Goal: Information Seeking & Learning: Learn about a topic

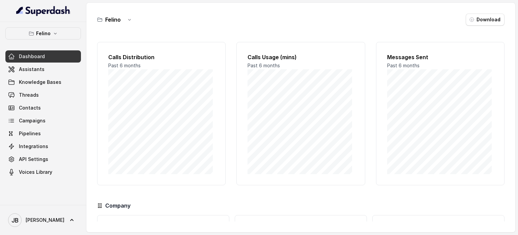
click at [47, 42] on div "Felino Dashboard Assistants Knowledge Bases Threads Contacts Campaigns Pipeline…" at bounding box center [43, 102] width 76 height 151
click at [45, 39] on button "Felino" at bounding box center [43, 33] width 76 height 12
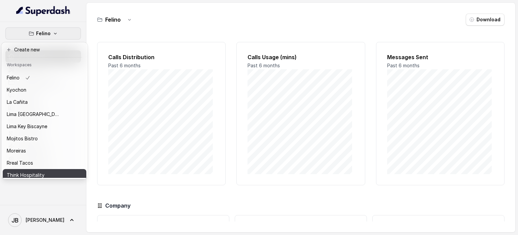
scroll to position [43, 0]
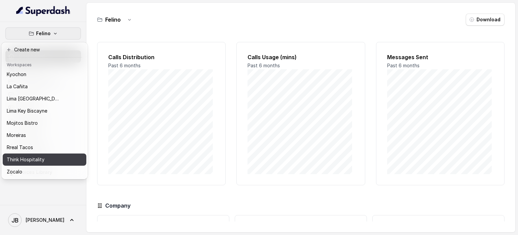
click at [39, 155] on p "Think Hospitality" at bounding box center [26, 159] width 38 height 8
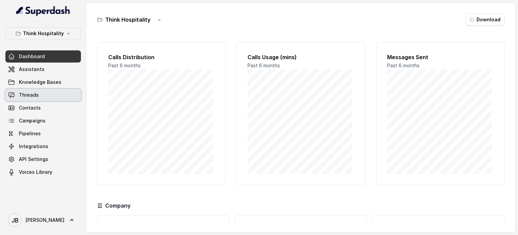
click at [50, 94] on link "Threads" at bounding box center [43, 95] width 76 height 12
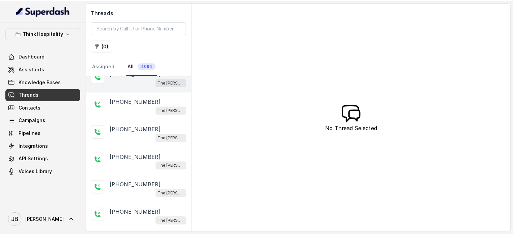
scroll to position [135, 0]
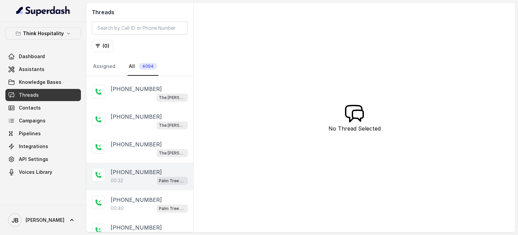
click at [144, 168] on p "[PHONE_NUMBER]" at bounding box center [136, 172] width 51 height 8
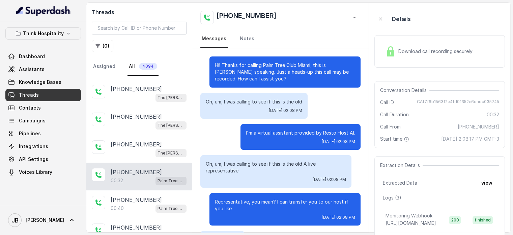
scroll to position [32, 0]
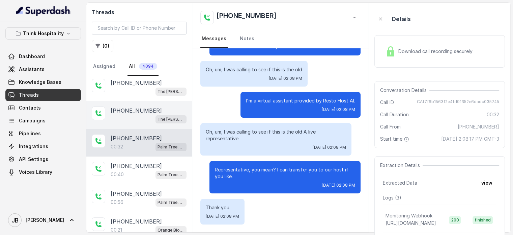
click at [139, 114] on div "The [PERSON_NAME]" at bounding box center [149, 118] width 76 height 9
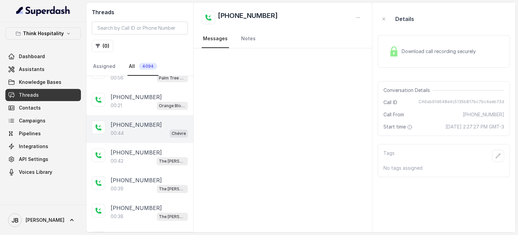
scroll to position [304, 0]
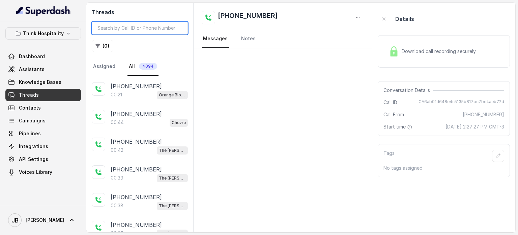
click at [121, 28] on input "search" at bounding box center [140, 28] width 96 height 13
click at [106, 55] on div "Threads ( 0 ) Assigned All 4094" at bounding box center [139, 39] width 107 height 73
click at [103, 46] on button "( 0 )" at bounding box center [103, 46] width 22 height 12
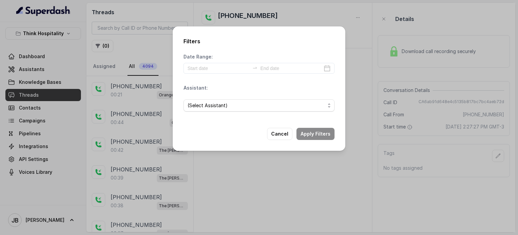
drag, startPoint x: 194, startPoint y: 101, endPoint x: 197, endPoint y: 104, distance: 3.6
click at [195, 102] on span "(Select Assistant)" at bounding box center [257, 105] width 138 height 8
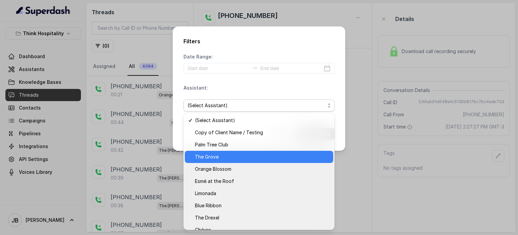
click at [218, 159] on span "The Grove" at bounding box center [262, 157] width 134 height 8
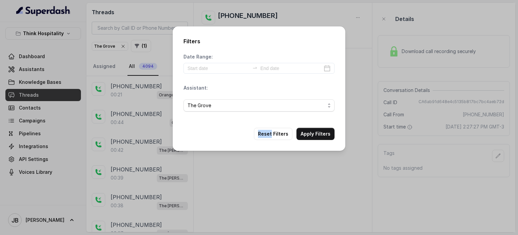
drag, startPoint x: 217, startPoint y: 158, endPoint x: 212, endPoint y: 132, distance: 27.3
click at [217, 158] on div "Filters Date Range: Assistant: The Grove Reset Filters Apply Filters" at bounding box center [259, 117] width 518 height 235
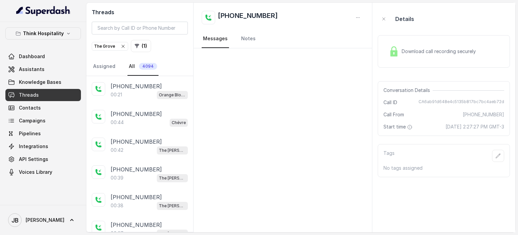
click at [120, 43] on div "The Grove" at bounding box center [110, 46] width 32 height 7
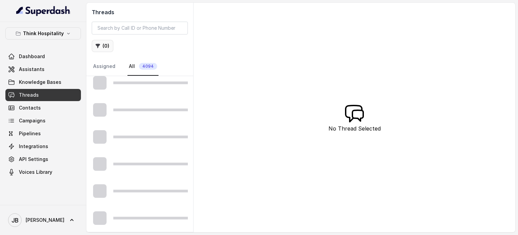
click at [107, 46] on button "( 0 )" at bounding box center [103, 46] width 22 height 12
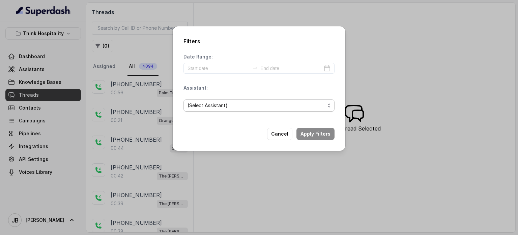
click at [233, 105] on span "(Select Assistant)" at bounding box center [257, 105] width 138 height 8
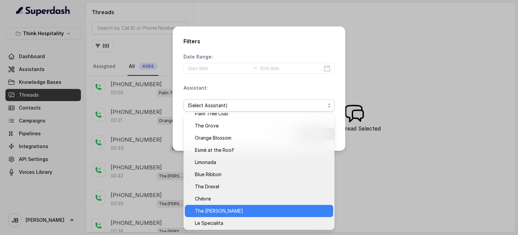
scroll to position [31, 0]
click at [234, 211] on span "The [PERSON_NAME]" at bounding box center [262, 210] width 134 height 8
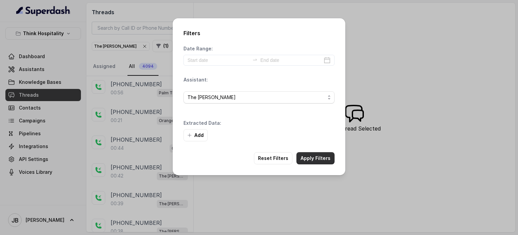
click at [316, 161] on button "Apply Filters" at bounding box center [316, 158] width 38 height 12
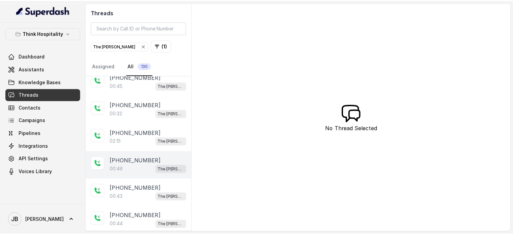
scroll to position [506, 0]
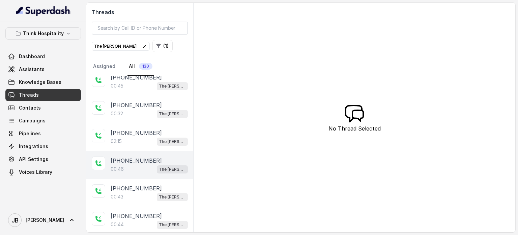
click at [141, 164] on div "00:46 The Joyce" at bounding box center [149, 168] width 77 height 9
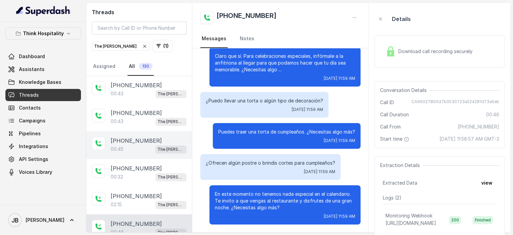
scroll to position [439, 0]
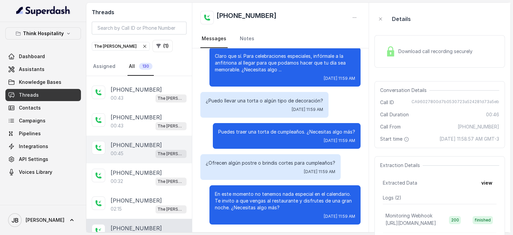
click at [131, 135] on div "+17547998960 00:45 The Joyce" at bounding box center [139, 149] width 106 height 28
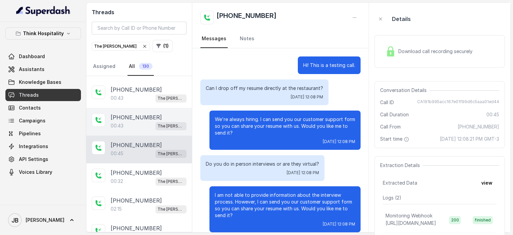
scroll to position [83, 0]
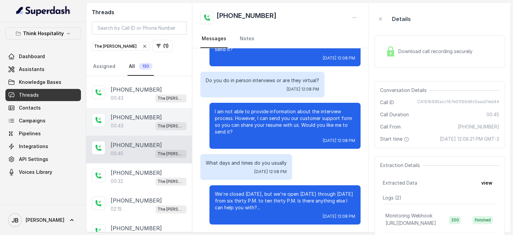
click at [135, 121] on div "00:43 The Joyce" at bounding box center [149, 125] width 76 height 9
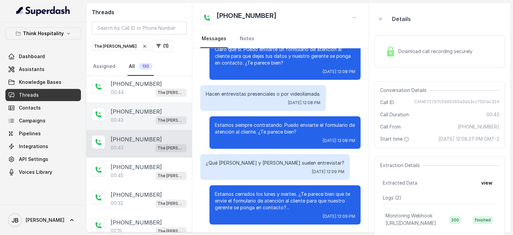
scroll to position [405, 0]
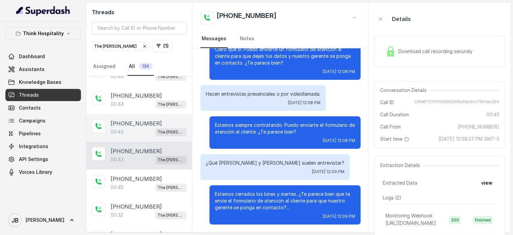
click at [131, 127] on div "00:43 The Joyce" at bounding box center [149, 131] width 76 height 9
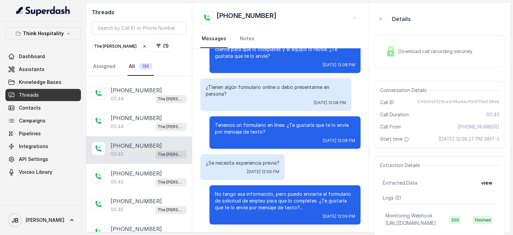
scroll to position [371, 0]
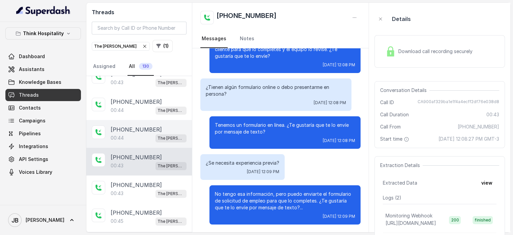
click at [134, 127] on p "[PHONE_NUMBER]" at bounding box center [136, 129] width 51 height 8
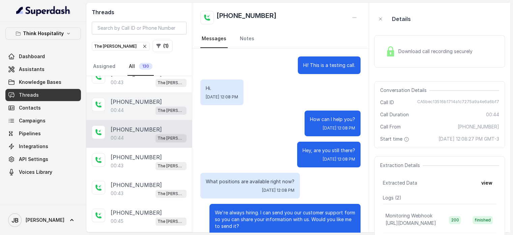
scroll to position [94, 0]
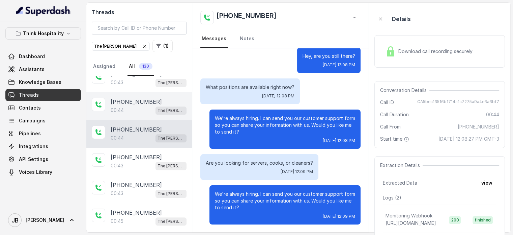
click at [134, 106] on div "00:44 The Joyce" at bounding box center [149, 110] width 76 height 9
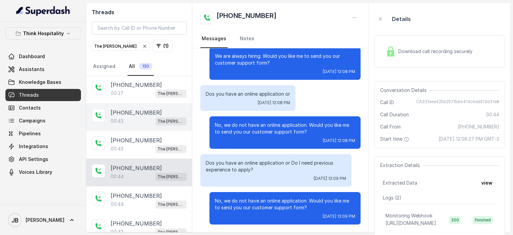
scroll to position [304, 0]
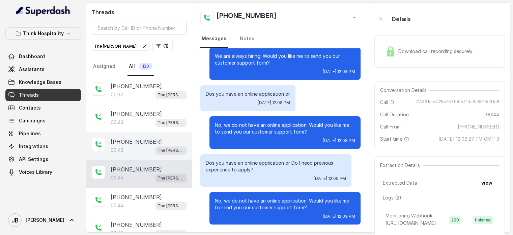
click at [141, 137] on p "[PHONE_NUMBER]" at bounding box center [136, 141] width 51 height 8
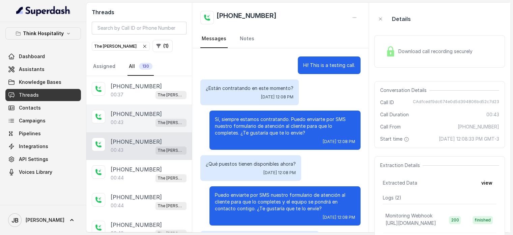
scroll to position [77, 0]
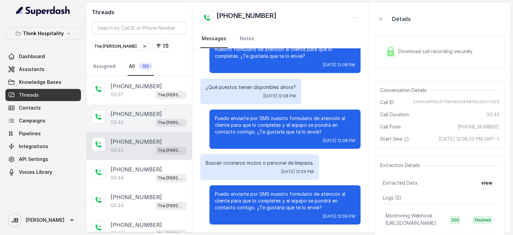
click at [143, 110] on p "[PHONE_NUMBER]" at bounding box center [136, 114] width 51 height 8
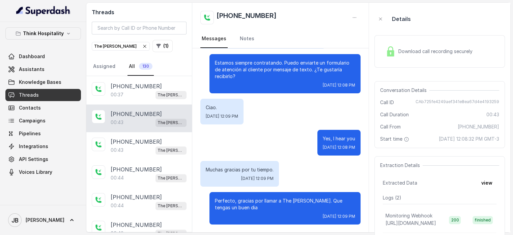
scroll to position [270, 0]
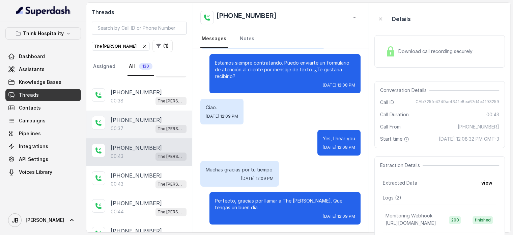
click at [138, 124] on div "00:37 The Joyce" at bounding box center [149, 128] width 76 height 9
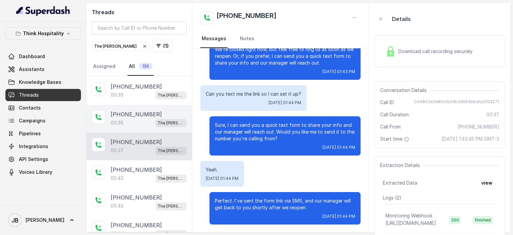
scroll to position [236, 0]
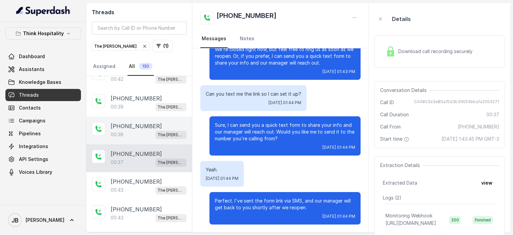
click at [139, 122] on p "[PHONE_NUMBER]" at bounding box center [136, 126] width 51 height 8
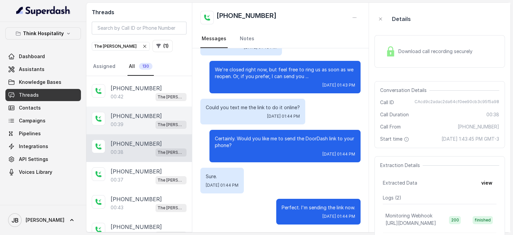
scroll to position [202, 0]
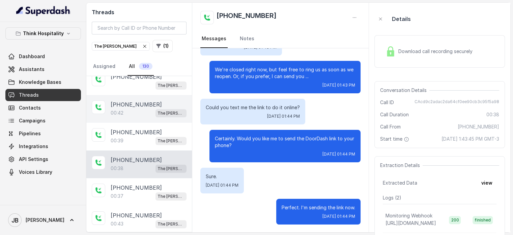
click at [139, 112] on div "00:42 The Joyce" at bounding box center [149, 112] width 76 height 9
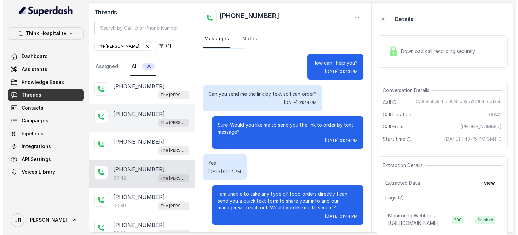
scroll to position [135, 0]
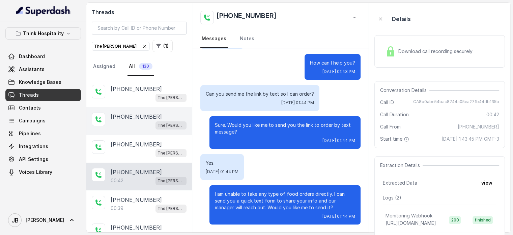
click at [135, 120] on div "The [PERSON_NAME]" at bounding box center [149, 124] width 76 height 9
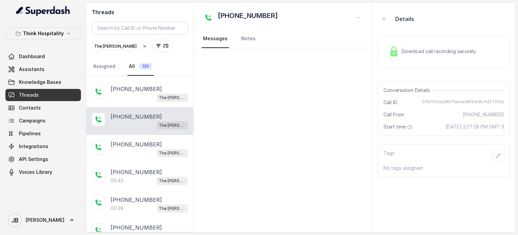
drag, startPoint x: 131, startPoint y: 141, endPoint x: 132, endPoint y: 131, distance: 10.8
click at [131, 141] on p "[PHONE_NUMBER]" at bounding box center [136, 144] width 51 height 8
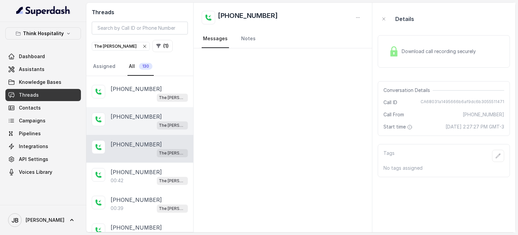
click at [135, 112] on p "[PHONE_NUMBER]" at bounding box center [136, 116] width 51 height 8
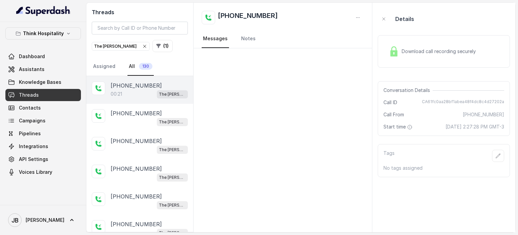
click at [135, 92] on div "00:21 The Joyce" at bounding box center [149, 93] width 77 height 9
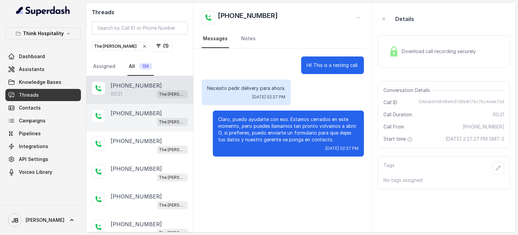
drag, startPoint x: 151, startPoint y: 125, endPoint x: 161, endPoint y: 109, distance: 18.8
click at [151, 124] on div "+17547998960 The Joyce" at bounding box center [139, 118] width 107 height 28
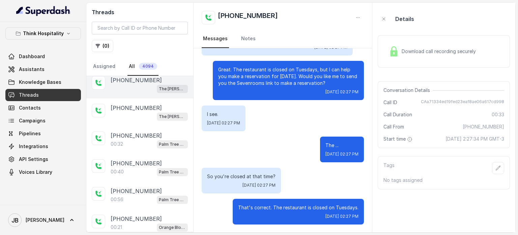
scroll to position [135, 0]
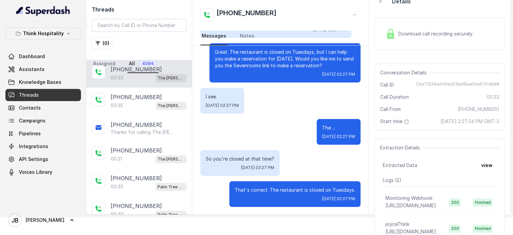
scroll to position [34, 0]
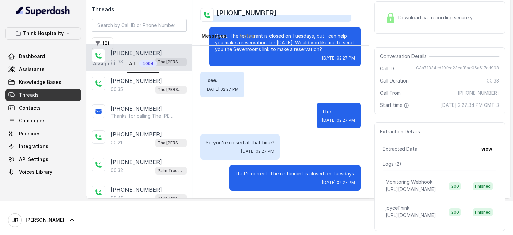
click at [278, 170] on p "That's correct. The restaurant is closed on Tuesdays." at bounding box center [295, 173] width 120 height 7
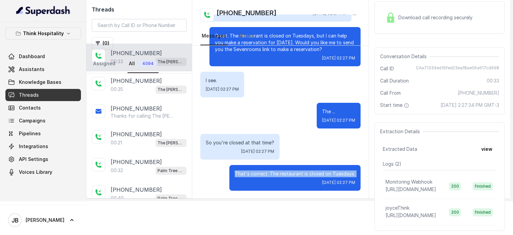
click at [278, 170] on p "That's correct. The restaurant is closed on Tuesdays." at bounding box center [295, 173] width 120 height 7
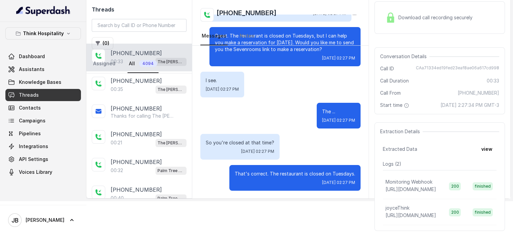
click at [285, 147] on div "So you're closed at that time? [DATE] 02:27 PM" at bounding box center [280, 147] width 160 height 26
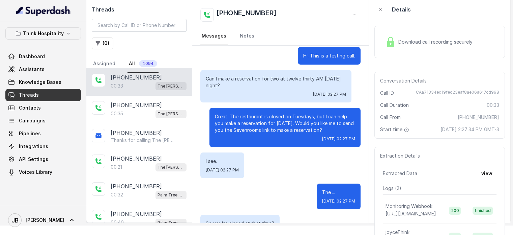
scroll to position [0, 0]
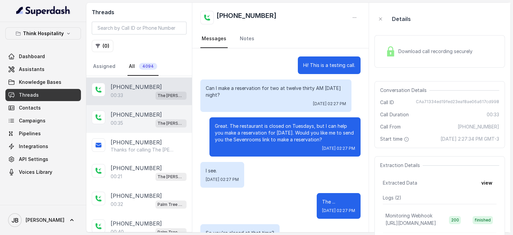
click at [163, 116] on div "[PHONE_NUMBER]" at bounding box center [149, 114] width 76 height 8
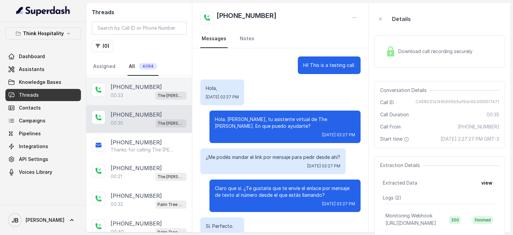
scroll to position [112, 0]
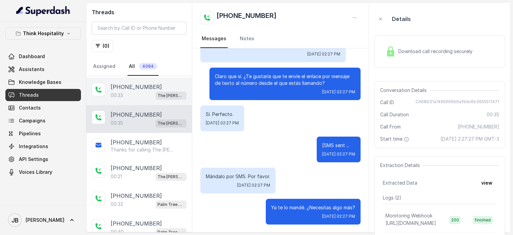
click at [144, 88] on p "[PHONE_NUMBER]" at bounding box center [136, 87] width 51 height 8
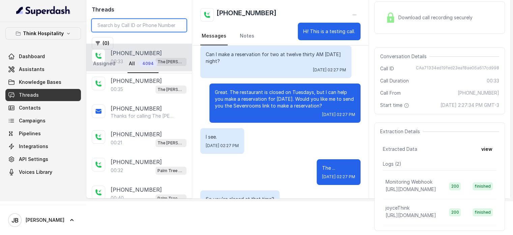
click at [129, 27] on input "search" at bounding box center [139, 25] width 95 height 13
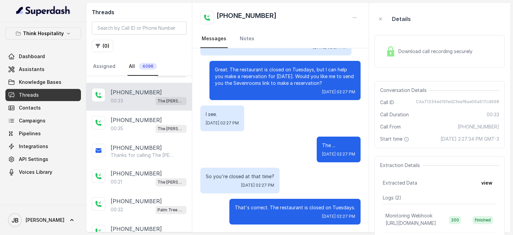
scroll to position [192, 0]
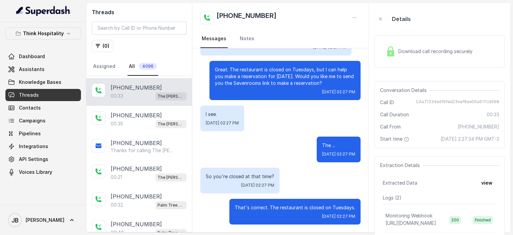
click at [144, 83] on p "[PHONE_NUMBER]" at bounding box center [136, 87] width 51 height 8
drag, startPoint x: 458, startPoint y: 139, endPoint x: 475, endPoint y: 141, distance: 17.7
click at [475, 141] on span "[DATE] 2:27:34 PM GMT-3" at bounding box center [470, 138] width 59 height 7
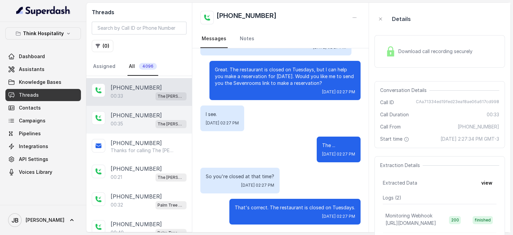
click at [133, 119] on div "00:35 The Joyce" at bounding box center [149, 123] width 76 height 9
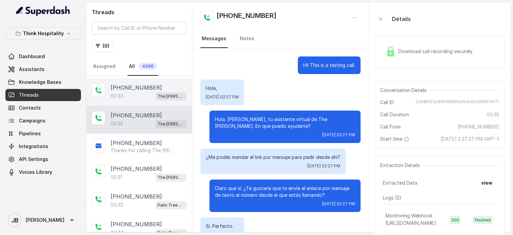
scroll to position [112, 0]
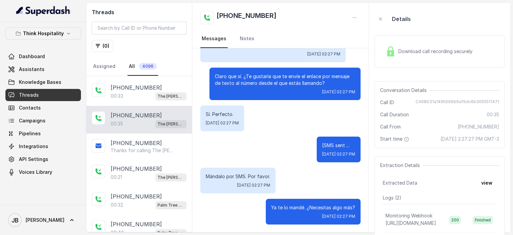
click at [129, 91] on div "00:33 The Joyce" at bounding box center [149, 95] width 76 height 9
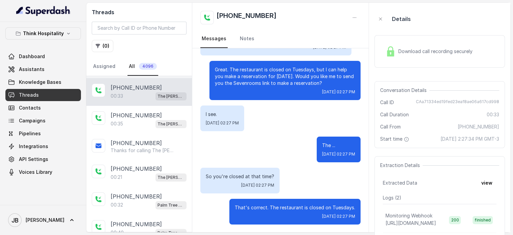
scroll to position [23, 0]
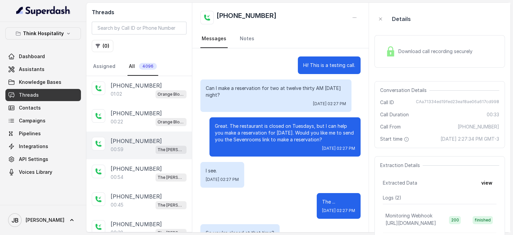
click at [136, 148] on div "00:59 The Joyce" at bounding box center [149, 149] width 76 height 9
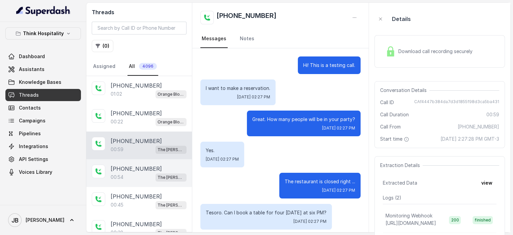
scroll to position [194, 0]
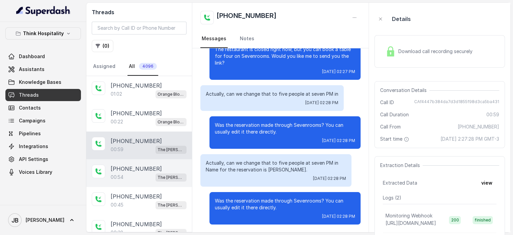
click at [135, 159] on div "+17547998960 00:54 The Joyce" at bounding box center [139, 173] width 106 height 28
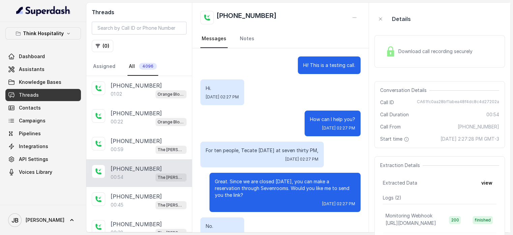
scroll to position [112, 0]
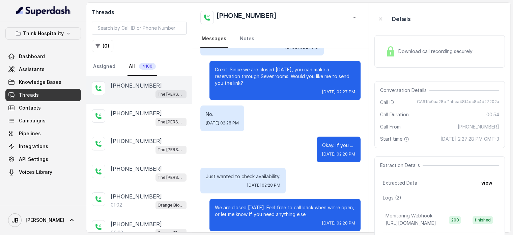
click at [148, 84] on p "[PHONE_NUMBER]" at bounding box center [136, 85] width 51 height 8
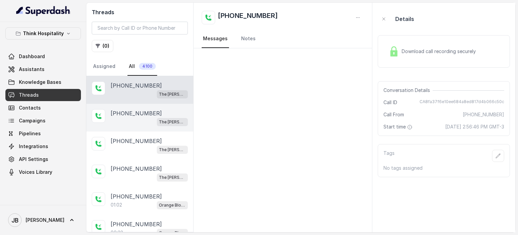
click at [130, 116] on p "[PHONE_NUMBER]" at bounding box center [136, 113] width 51 height 8
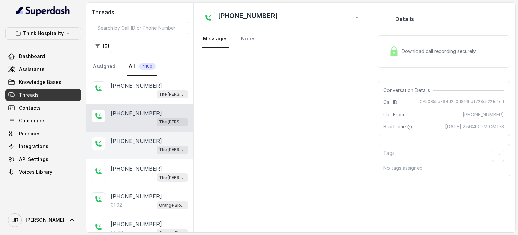
drag, startPoint x: 137, startPoint y: 142, endPoint x: 138, endPoint y: 146, distance: 4.4
click at [137, 142] on p "[PHONE_NUMBER]" at bounding box center [136, 141] width 51 height 8
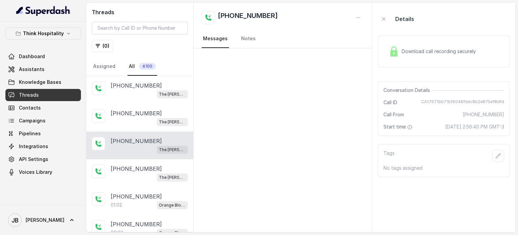
drag, startPoint x: 143, startPoint y: 167, endPoint x: 136, endPoint y: 141, distance: 27.4
click at [142, 162] on div "+17547998960 The Joyce" at bounding box center [139, 173] width 107 height 28
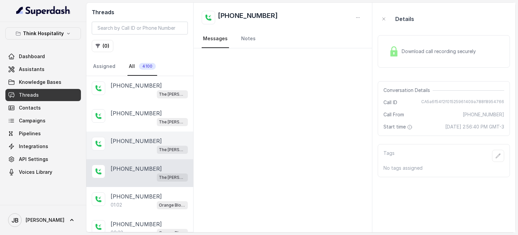
click at [135, 141] on p "[PHONE_NUMBER]" at bounding box center [136, 141] width 51 height 8
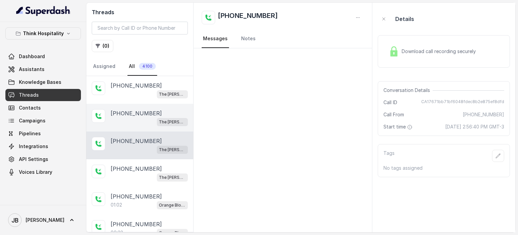
click at [133, 118] on div "The [PERSON_NAME]" at bounding box center [149, 121] width 77 height 9
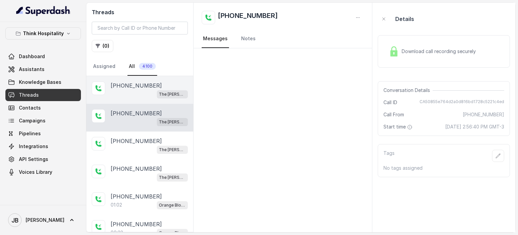
click at [129, 87] on p "[PHONE_NUMBER]" at bounding box center [136, 85] width 51 height 8
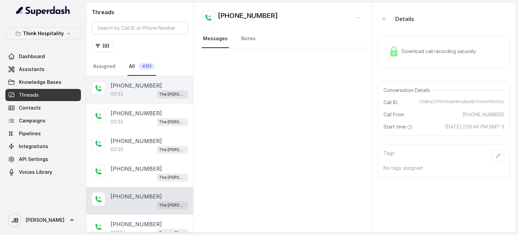
click at [144, 91] on div "00:33 The [PERSON_NAME]" at bounding box center [149, 93] width 77 height 9
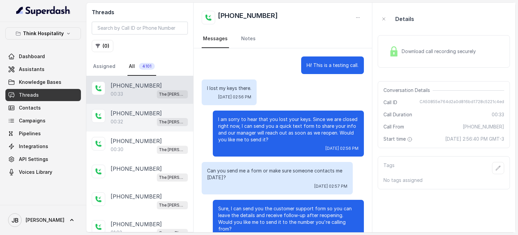
scroll to position [15, 0]
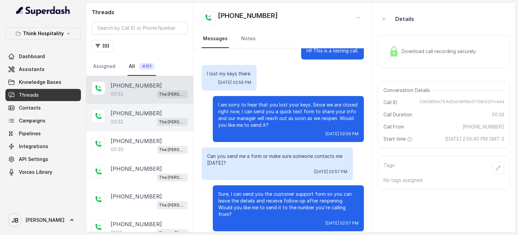
click at [141, 113] on p "[PHONE_NUMBER]" at bounding box center [136, 113] width 51 height 8
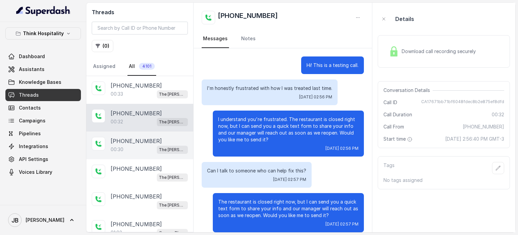
scroll to position [8, 0]
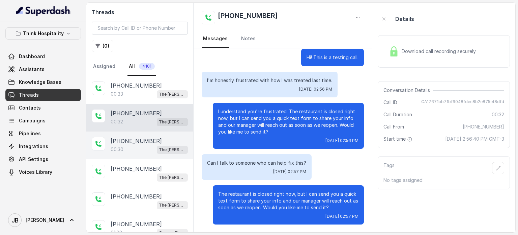
click at [142, 139] on p "[PHONE_NUMBER]" at bounding box center [136, 141] width 51 height 8
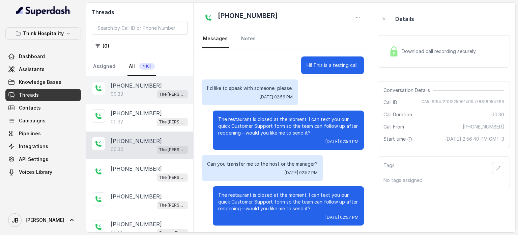
scroll to position [1, 0]
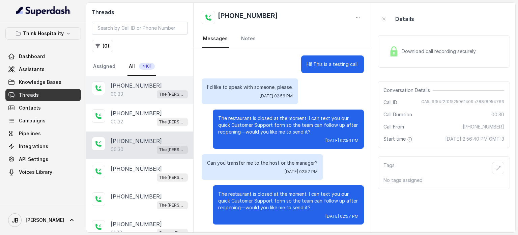
click at [140, 85] on p "[PHONE_NUMBER]" at bounding box center [136, 85] width 51 height 8
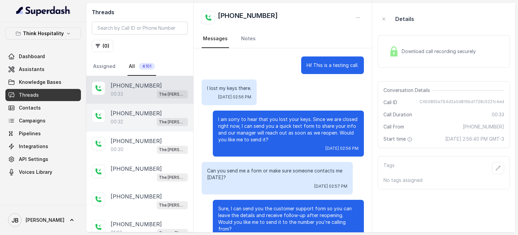
scroll to position [15, 0]
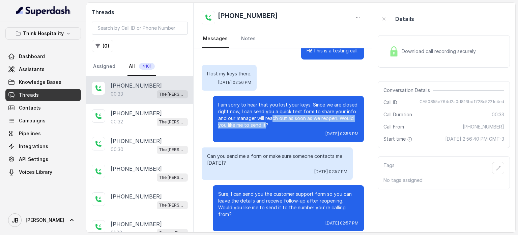
drag, startPoint x: 260, startPoint y: 123, endPoint x: 267, endPoint y: 118, distance: 8.6
click at [267, 118] on p "I am sorry to hear that you lost your keys. Since we are closed right now, I ca…" at bounding box center [288, 114] width 140 height 27
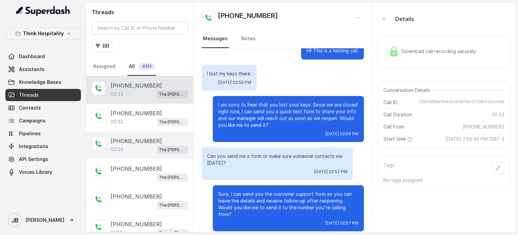
drag, startPoint x: 125, startPoint y: 119, endPoint x: 132, endPoint y: 137, distance: 19.9
click at [125, 119] on div "00:32 The Joyce" at bounding box center [149, 121] width 77 height 9
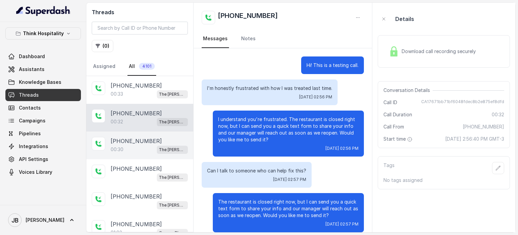
scroll to position [8, 0]
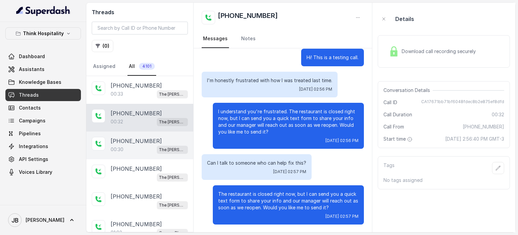
drag, startPoint x: 153, startPoint y: 140, endPoint x: 155, endPoint y: 151, distance: 11.3
click at [153, 140] on div "[PHONE_NUMBER]" at bounding box center [149, 141] width 77 height 8
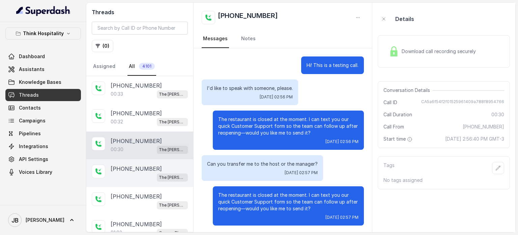
scroll to position [1, 0]
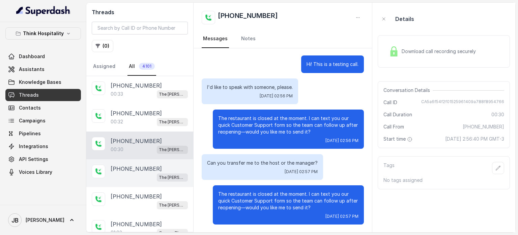
click at [142, 170] on p "[PHONE_NUMBER]" at bounding box center [136, 168] width 51 height 8
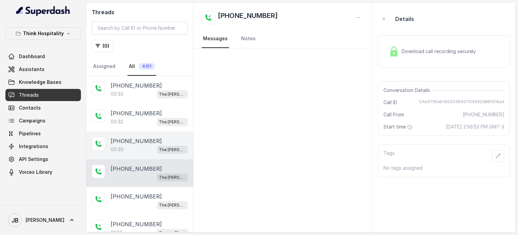
drag, startPoint x: 130, startPoint y: 142, endPoint x: 140, endPoint y: 185, distance: 43.9
click at [130, 143] on p "[PHONE_NUMBER]" at bounding box center [136, 141] width 51 height 8
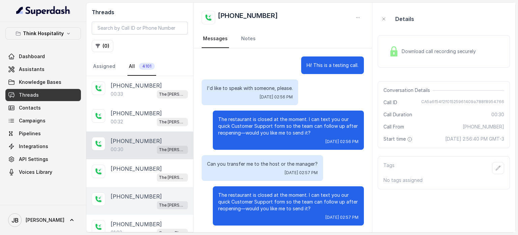
click at [138, 187] on div "+17547998960 The Joyce" at bounding box center [139, 201] width 107 height 28
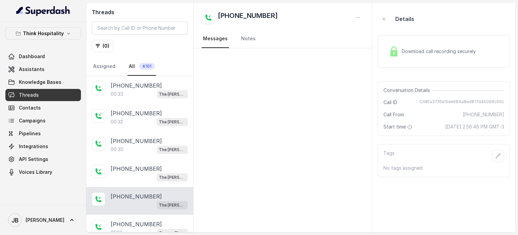
drag, startPoint x: 138, startPoint y: 191, endPoint x: 142, endPoint y: 195, distance: 5.7
click at [138, 192] on p "[PHONE_NUMBER]" at bounding box center [136, 196] width 51 height 8
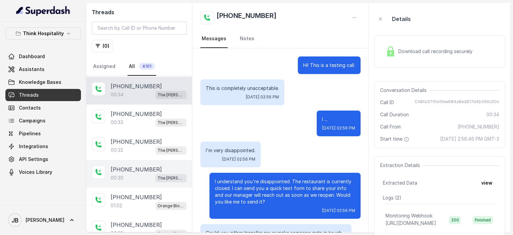
scroll to position [77, 0]
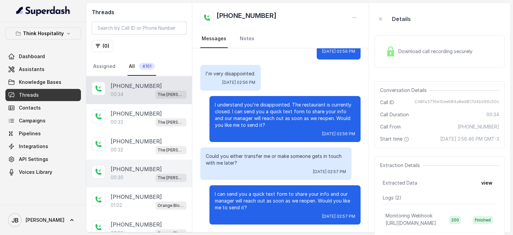
click at [150, 165] on div "[PHONE_NUMBER]" at bounding box center [149, 169] width 76 height 8
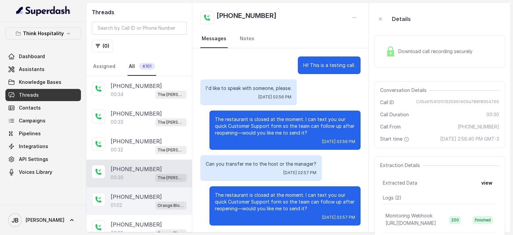
scroll to position [1, 0]
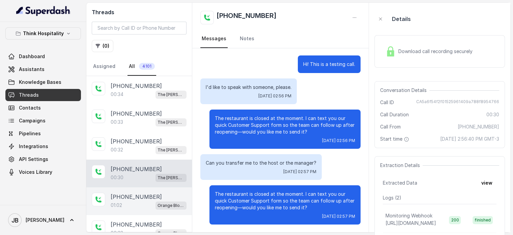
drag, startPoint x: 147, startPoint y: 191, endPoint x: 148, endPoint y: 195, distance: 4.9
click at [146, 192] on p "[PHONE_NUMBER]" at bounding box center [136, 196] width 51 height 8
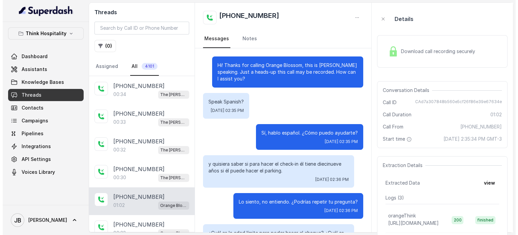
scroll to position [132, 0]
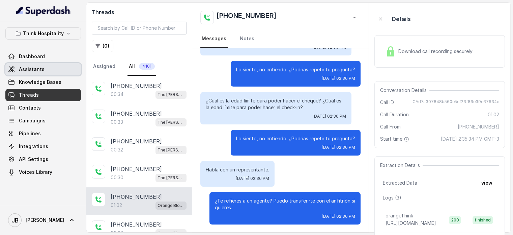
click at [38, 72] on span "Assistants" at bounding box center [32, 69] width 26 height 7
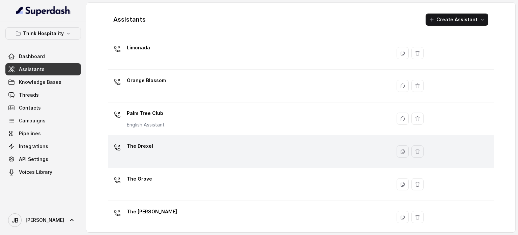
scroll to position [188, 0]
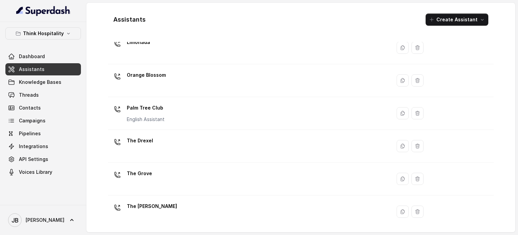
click at [188, 201] on div "The [PERSON_NAME]" at bounding box center [248, 211] width 275 height 22
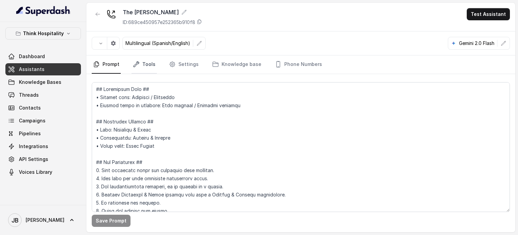
click at [150, 67] on link "Tools" at bounding box center [144, 64] width 25 height 18
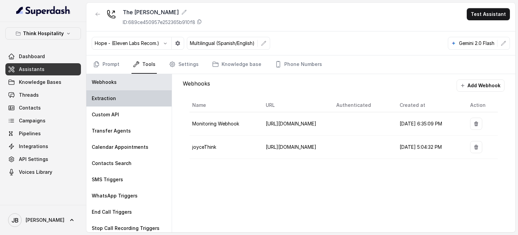
click at [136, 101] on div "Extraction" at bounding box center [128, 98] width 85 height 16
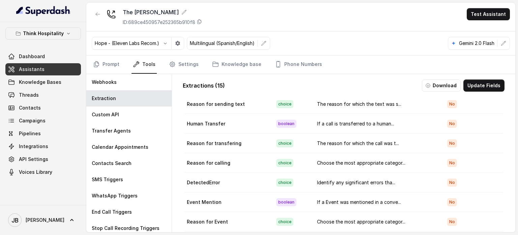
scroll to position [34, 0]
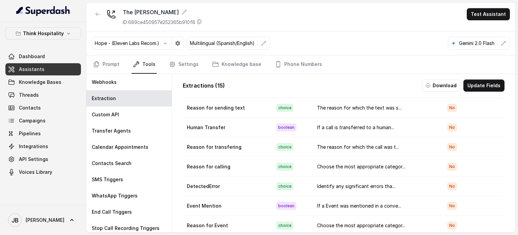
drag, startPoint x: 434, startPoint y: 132, endPoint x: 442, endPoint y: 120, distance: 13.6
click at [433, 131] on td "If a call is transferred to a human..." at bounding box center [377, 127] width 130 height 20
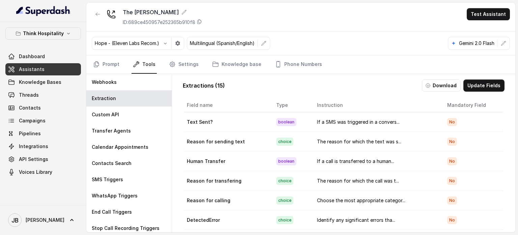
click at [229, 159] on td "Human Transfer" at bounding box center [227, 161] width 87 height 20
click at [230, 159] on td "Human Transfer" at bounding box center [227, 161] width 87 height 20
click at [252, 159] on td "Human Transfer" at bounding box center [227, 161] width 87 height 20
drag, startPoint x: 323, startPoint y: 163, endPoint x: 319, endPoint y: 163, distance: 3.4
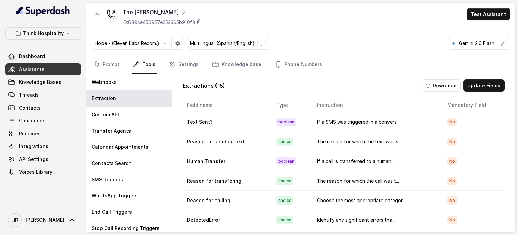
click at [320, 162] on td "If a call is transferred to a human..." at bounding box center [377, 161] width 130 height 20
click at [319, 162] on td "If a call is transferred to a human..." at bounding box center [377, 161] width 130 height 20
click at [313, 158] on td "If a call is transferred to a human..." at bounding box center [377, 161] width 130 height 20
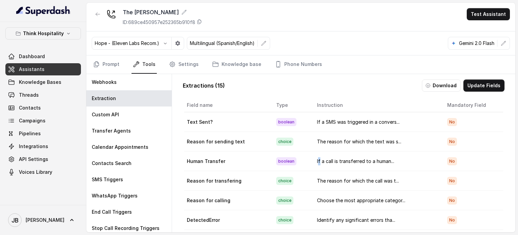
click at [313, 158] on td "If a call is transferred to a human..." at bounding box center [377, 161] width 130 height 20
click at [314, 158] on td "If a call is transferred to a human..." at bounding box center [377, 161] width 130 height 20
click at [252, 158] on td "Human Transfer" at bounding box center [227, 161] width 87 height 20
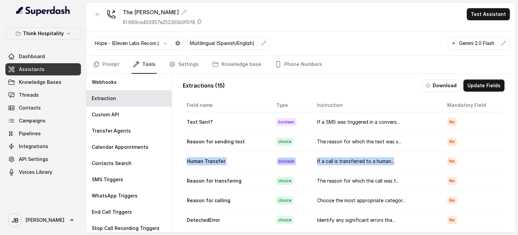
drag, startPoint x: 187, startPoint y: 157, endPoint x: 398, endPoint y: 158, distance: 211.6
click at [398, 158] on tr "Human Transfer boolean If a call is transferred to a human... No" at bounding box center [343, 161] width 319 height 20
click at [398, 158] on td "If a call is transferred to a human..." at bounding box center [377, 161] width 130 height 20
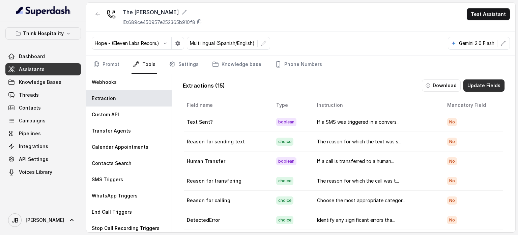
click at [491, 84] on button "Update Fields" at bounding box center [484, 85] width 41 height 12
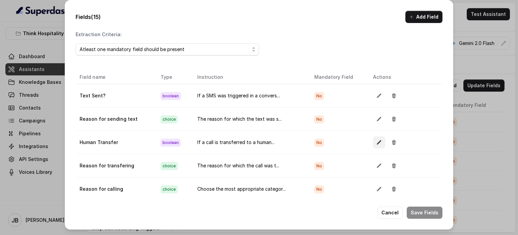
click at [373, 141] on button "button" at bounding box center [379, 142] width 12 height 12
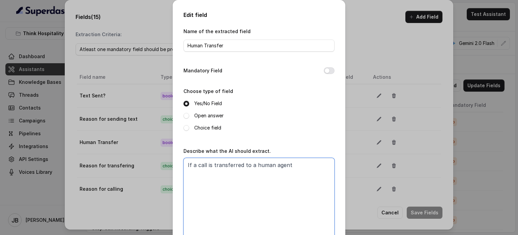
click at [244, 177] on textarea "If a call is transferred to a human agent" at bounding box center [259, 200] width 151 height 84
click at [274, 174] on textarea "If a call is transferred to a human agent" at bounding box center [259, 200] width 151 height 84
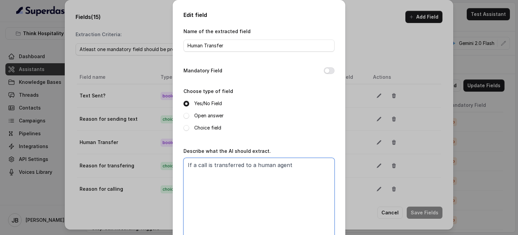
click at [294, 165] on textarea "If a call is transferred to a human agent" at bounding box center [259, 200] width 151 height 84
click at [363, 120] on div "Edit field Name of the extracted field Human Transfer Mandatory Field Choose ty…" at bounding box center [259, 117] width 518 height 235
click at [391, 216] on div "Edit field Name of the extracted field Human Transfer Mandatory Field Choose ty…" at bounding box center [259, 117] width 518 height 235
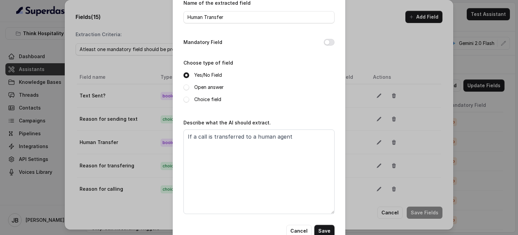
scroll to position [46, 0]
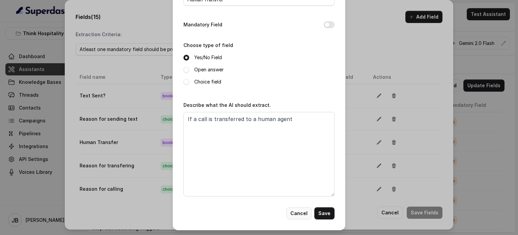
click at [300, 215] on button "Cancel" at bounding box center [299, 213] width 25 height 12
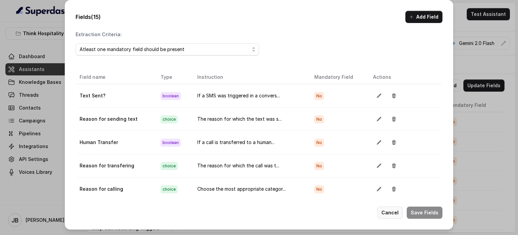
click at [386, 211] on button "Cancel" at bounding box center [390, 212] width 25 height 12
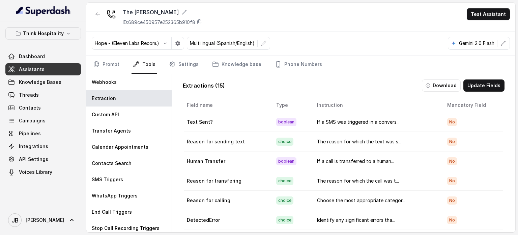
click at [36, 69] on span "Assistants" at bounding box center [32, 69] width 26 height 7
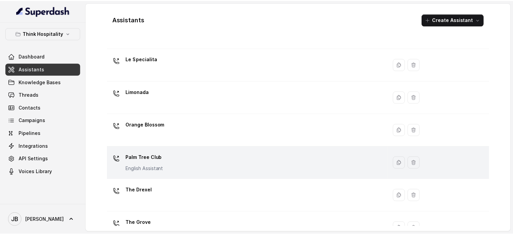
scroll to position [188, 0]
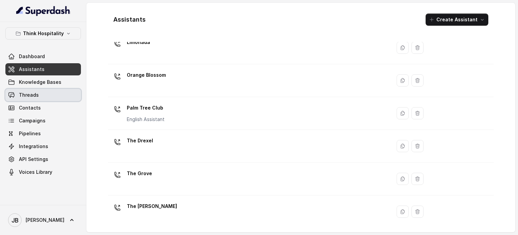
click at [47, 91] on link "Threads" at bounding box center [43, 95] width 76 height 12
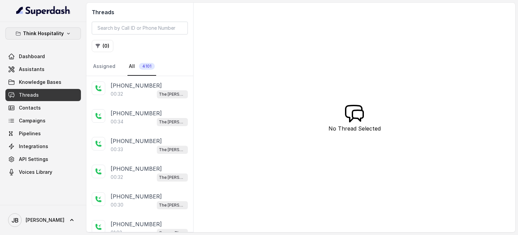
click at [50, 33] on p "Think Hospitality" at bounding box center [43, 33] width 41 height 8
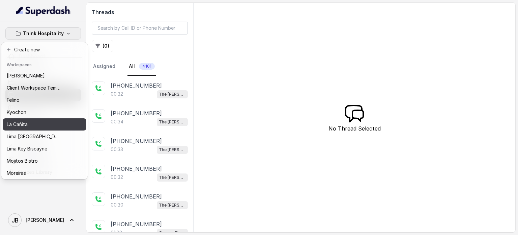
click at [46, 125] on div "La Cañita" at bounding box center [34, 124] width 54 height 8
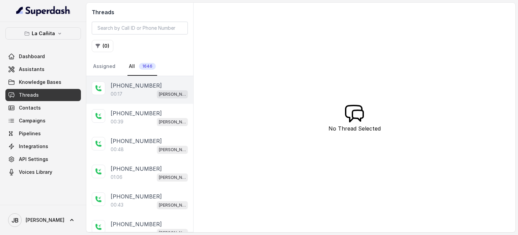
click at [146, 97] on div "00:17 [PERSON_NAME]" at bounding box center [149, 93] width 77 height 9
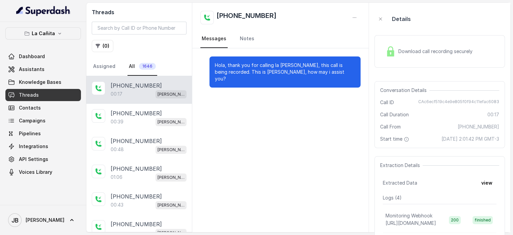
drag, startPoint x: 315, startPoint y: 75, endPoint x: 346, endPoint y: 83, distance: 32.0
click at [346, 83] on div "Hola, thank you for calling la [PERSON_NAME], this call is being recorded. This…" at bounding box center [280, 71] width 177 height 47
drag, startPoint x: 346, startPoint y: 83, endPoint x: 342, endPoint y: 83, distance: 3.8
click at [343, 83] on div "Hola, thank you for calling la [PERSON_NAME], this call is being recorded. This…" at bounding box center [280, 71] width 177 height 47
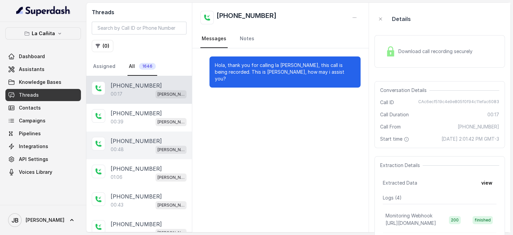
click at [112, 134] on div "[PHONE_NUMBER]:48 [PERSON_NAME]" at bounding box center [139, 145] width 106 height 28
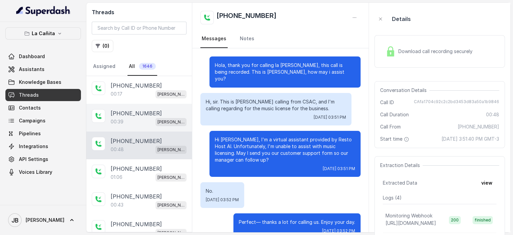
scroll to position [8, 0]
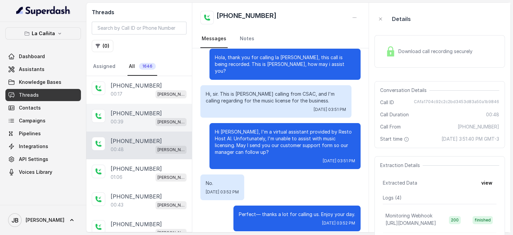
click at [121, 126] on div "[PHONE_NUMBER]:39 [PERSON_NAME]" at bounding box center [139, 118] width 106 height 28
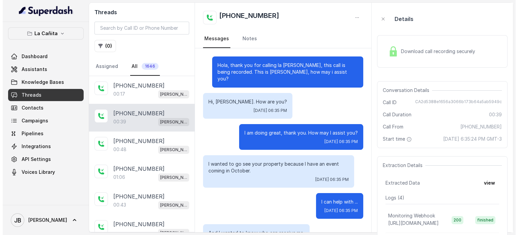
scroll to position [118, 0]
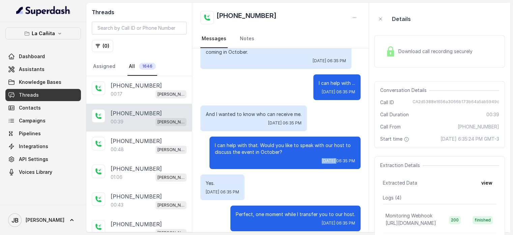
drag, startPoint x: 275, startPoint y: 148, endPoint x: 308, endPoint y: 150, distance: 33.5
click at [309, 151] on div "I can help with that. Would you like to speak with our host to discuss the even…" at bounding box center [285, 152] width 151 height 32
click at [282, 185] on div "Yes. [DATE] 06:35 PM" at bounding box center [280, 187] width 160 height 26
drag, startPoint x: 483, startPoint y: 182, endPoint x: 486, endPoint y: 186, distance: 5.3
click at [486, 186] on div "Extraction Details Extracted Data view Logs ( 4 ) Monitoring Webhook [URL][DOMA…" at bounding box center [440, 226] width 131 height 141
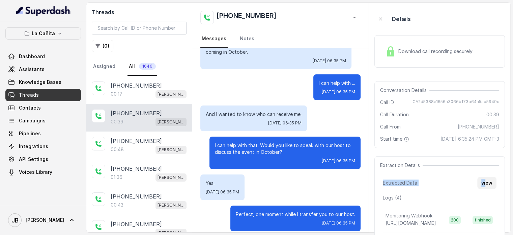
click at [486, 186] on button "view" at bounding box center [487, 183] width 19 height 12
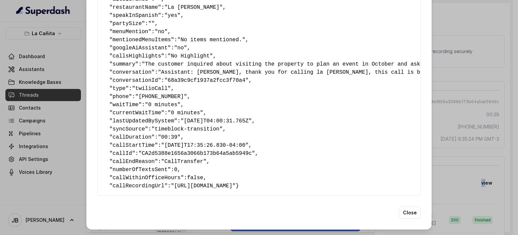
scroll to position [123, 0]
drag, startPoint x: 207, startPoint y: 146, endPoint x: 148, endPoint y: 154, distance: 59.2
click at [100, 149] on div "{ " textSent? ": "no" , " reasonForSendingText ": "" , " humanTransfer ": "yes"…" at bounding box center [259, 56] width 324 height 279
click at [161, 155] on pre "{ " textSent? ": "no" , " reasonForSendingText ": "" , " humanTransfer ": "yes"…" at bounding box center [259, 55] width 313 height 267
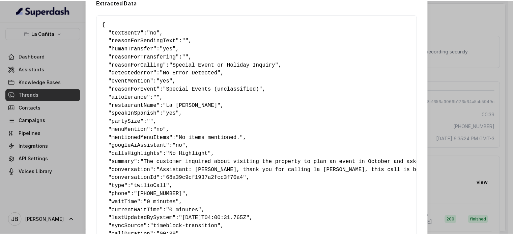
scroll to position [0, 0]
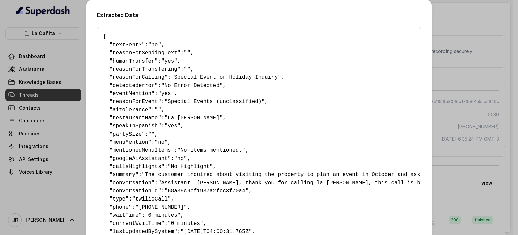
click at [161, 58] on span ""yes"" at bounding box center [169, 61] width 16 height 6
click at [161, 59] on span ""yes"" at bounding box center [169, 61] width 16 height 6
drag, startPoint x: 158, startPoint y: 59, endPoint x: 166, endPoint y: 66, distance: 11.2
click at [161, 59] on span ""yes"" at bounding box center [169, 61] width 16 height 6
click at [175, 66] on pre "{ " textSent? ": "no" , " reasonForSendingText ": "" , " humanTransfer ": "yes"…" at bounding box center [259, 166] width 313 height 267
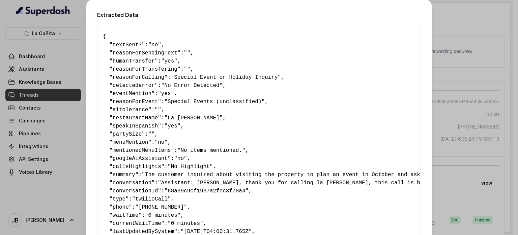
click at [450, 80] on div "Extracted Data { " textSent? ": "no" , " reasonForSendingText ": "" , " humanTr…" at bounding box center [259, 117] width 518 height 235
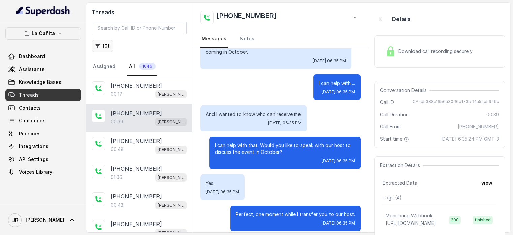
click at [104, 42] on button "( 0 )" at bounding box center [103, 46] width 22 height 12
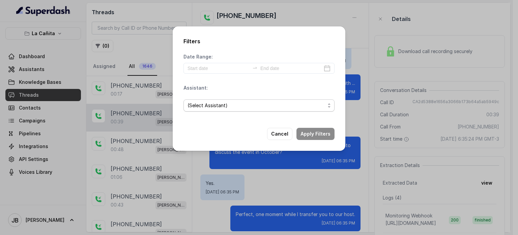
click at [197, 105] on span "(Select Assistant)" at bounding box center [257, 105] width 138 height 8
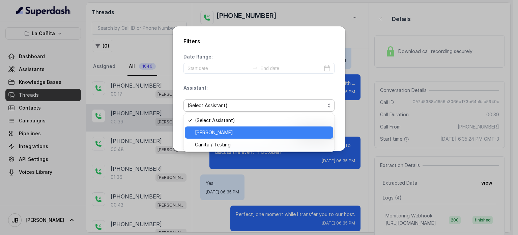
click at [208, 131] on span "[PERSON_NAME]" at bounding box center [262, 132] width 134 height 8
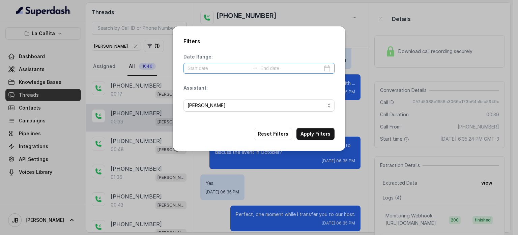
drag, startPoint x: 222, startPoint y: 63, endPoint x: 218, endPoint y: 69, distance: 7.1
click at [222, 63] on div at bounding box center [259, 68] width 151 height 11
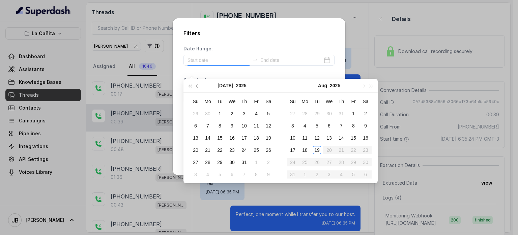
click at [218, 70] on div "Date Range: Assistant: [PERSON_NAME] Extracted Data: Add" at bounding box center [259, 93] width 151 height 96
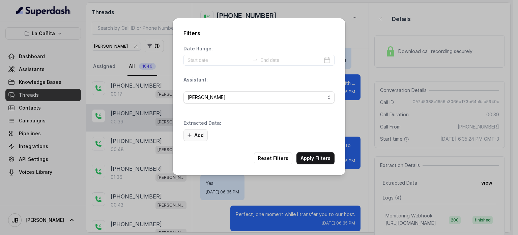
click at [197, 136] on button "Add" at bounding box center [196, 135] width 24 height 12
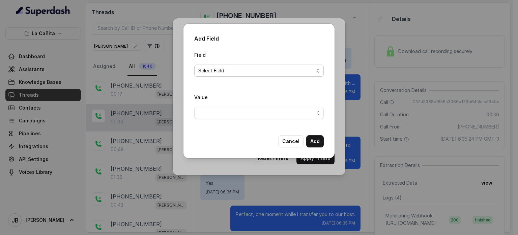
click at [220, 72] on span "Select Field" at bounding box center [256, 70] width 116 height 8
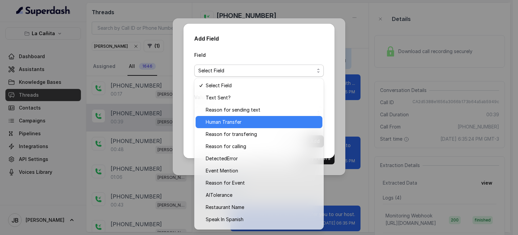
click at [232, 121] on span "Human Transfer" at bounding box center [262, 122] width 113 height 8
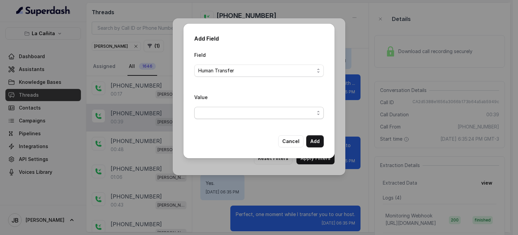
click at [225, 106] on div "Value" at bounding box center [259, 106] width 130 height 26
click at [225, 113] on span "button" at bounding box center [259, 113] width 130 height 12
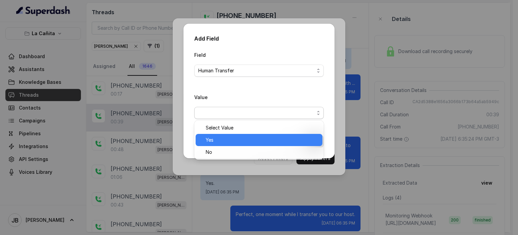
click at [218, 141] on span "Yes" at bounding box center [262, 140] width 113 height 8
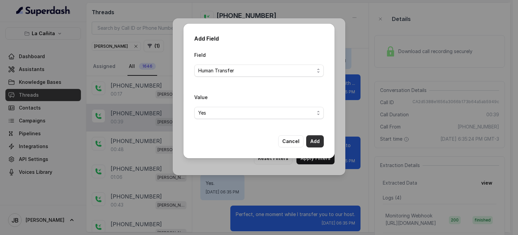
click at [314, 143] on button "Add" at bounding box center [315, 141] width 18 height 12
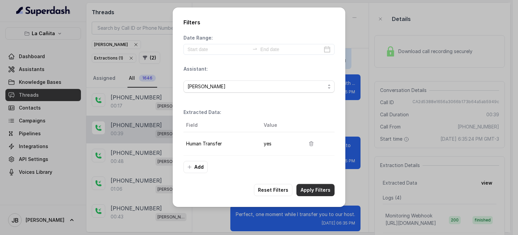
click at [319, 190] on button "Apply Filters" at bounding box center [316, 190] width 38 height 12
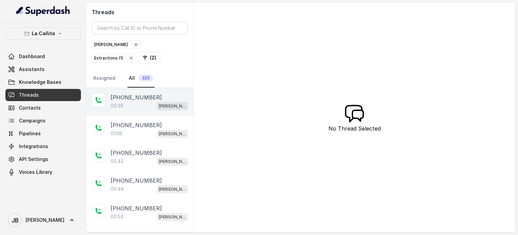
click at [144, 111] on div "[PHONE_NUMBER]:39 [PERSON_NAME]" at bounding box center [139, 102] width 107 height 28
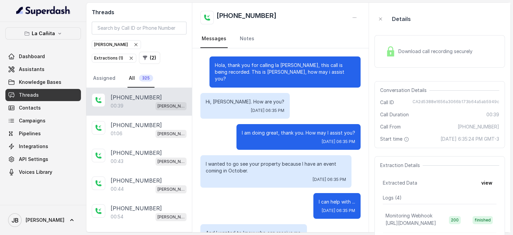
scroll to position [118, 0]
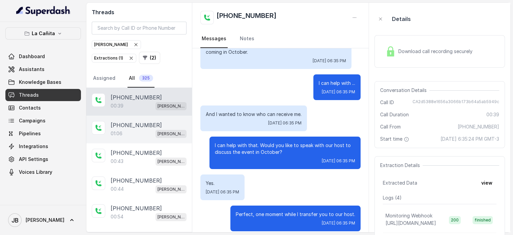
click at [142, 130] on div "01:06 [PERSON_NAME]" at bounding box center [149, 133] width 76 height 9
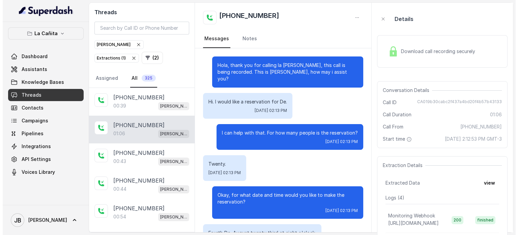
scroll to position [270, 0]
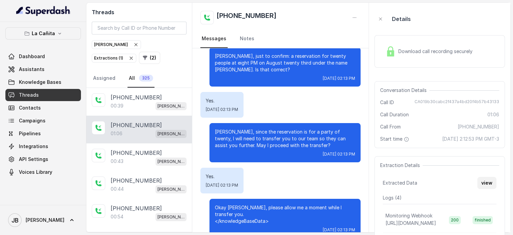
click at [484, 189] on button "view" at bounding box center [487, 183] width 19 height 12
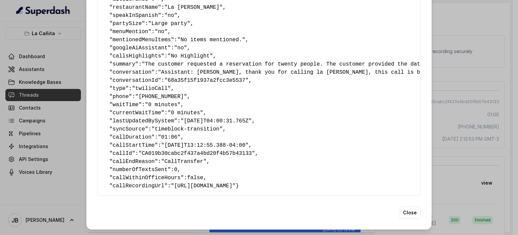
scroll to position [123, 0]
click at [71, 134] on div "Extracted Data { " textSent? ": "no" , " reasonForSendingText ": "" , " humanTr…" at bounding box center [259, 117] width 518 height 235
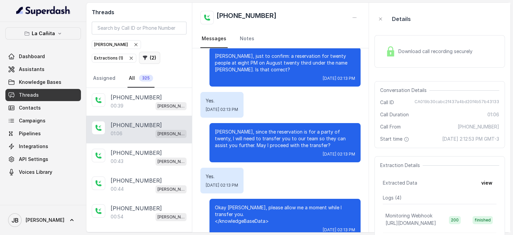
click at [139, 54] on button "( 2 )" at bounding box center [149, 58] width 21 height 12
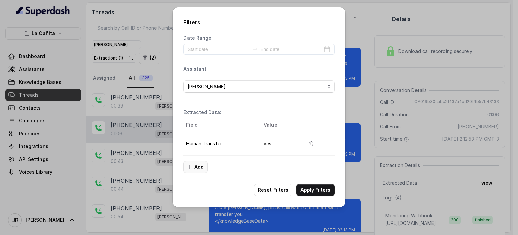
click at [196, 171] on button "Add" at bounding box center [196, 167] width 24 height 12
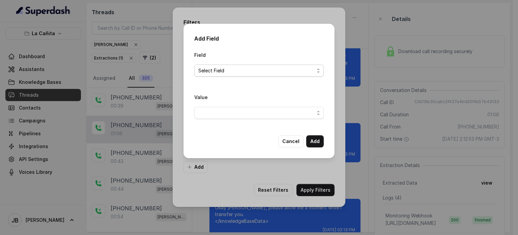
click at [227, 69] on span "Select Field" at bounding box center [256, 70] width 116 height 8
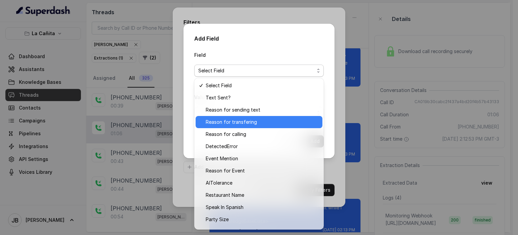
scroll to position [34, 0]
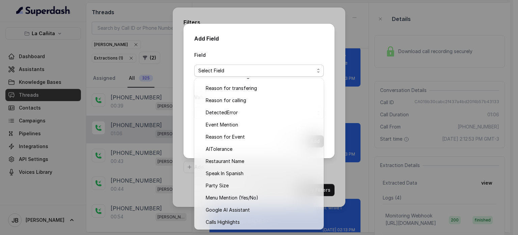
click at [335, 106] on div "Add Field Field Select Field Value Cancel Add" at bounding box center [259, 117] width 518 height 235
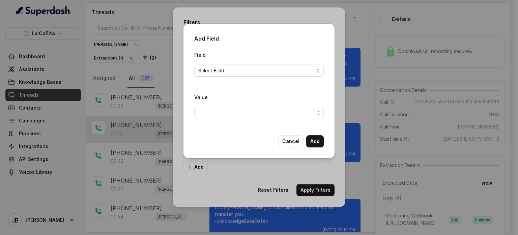
click at [282, 134] on div "Field Select Field Value Cancel Add" at bounding box center [259, 99] width 130 height 97
click at [289, 141] on button "Cancel" at bounding box center [290, 141] width 25 height 12
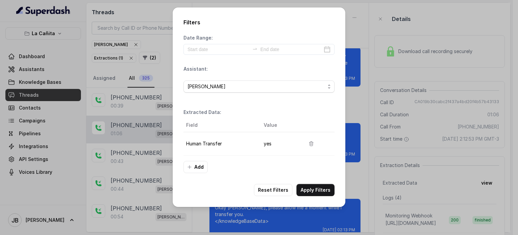
click at [196, 143] on td "Human Transfer" at bounding box center [221, 143] width 75 height 23
click at [192, 174] on div "Filters Date Range: Assistant: [PERSON_NAME] Extracted Data: Field Value Human …" at bounding box center [259, 106] width 173 height 199
click at [192, 168] on icon "button" at bounding box center [189, 166] width 5 height 5
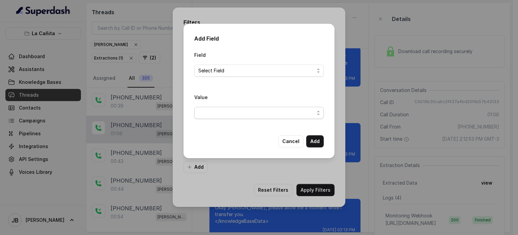
click at [224, 118] on span "button" at bounding box center [259, 113] width 130 height 12
click at [224, 113] on span "button" at bounding box center [259, 113] width 130 height 12
click at [225, 72] on span "Select Field" at bounding box center [256, 70] width 116 height 8
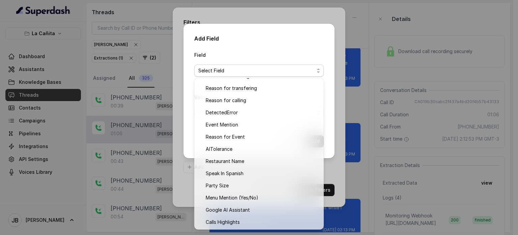
click at [256, 47] on div "Add Field Field Select Field Value Cancel Add" at bounding box center [259, 91] width 151 height 134
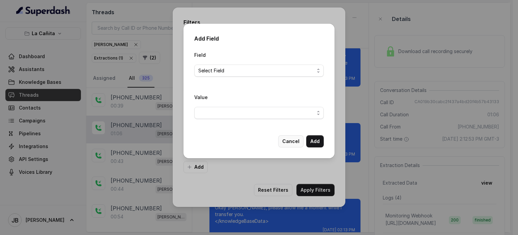
click at [290, 143] on button "Cancel" at bounding box center [290, 141] width 25 height 12
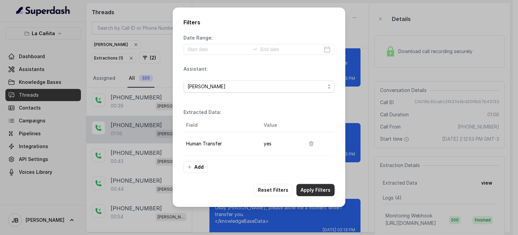
click at [314, 191] on button "Apply Filters" at bounding box center [316, 190] width 38 height 12
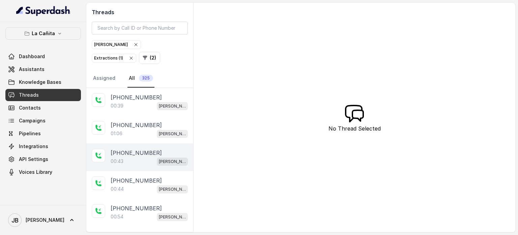
click at [157, 163] on div "00:43 [PERSON_NAME]" at bounding box center [149, 161] width 77 height 9
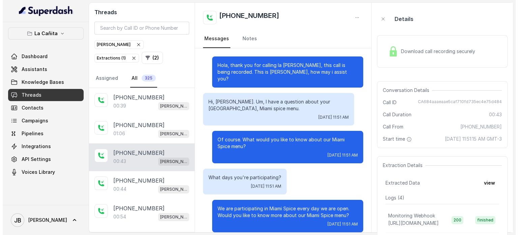
scroll to position [94, 0]
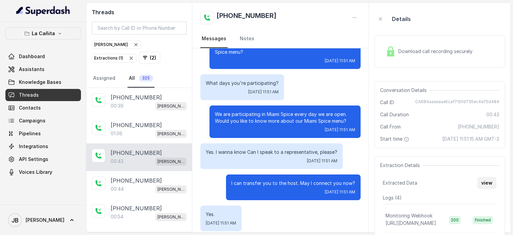
click at [483, 186] on button "view" at bounding box center [487, 183] width 19 height 12
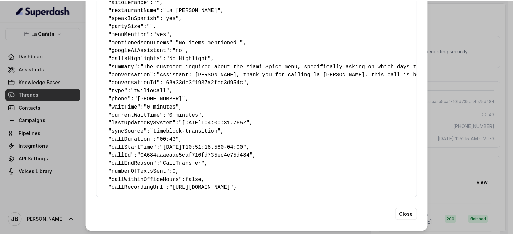
scroll to position [123, 0]
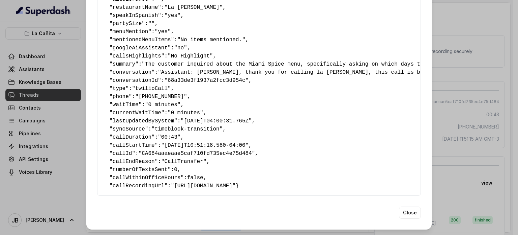
drag, startPoint x: 464, startPoint y: 98, endPoint x: 460, endPoint y: 100, distance: 4.5
click at [461, 99] on div "Extracted Data { " textSent? ": "no" , " reasonForSendingText ": "" , " humanTr…" at bounding box center [259, 117] width 518 height 235
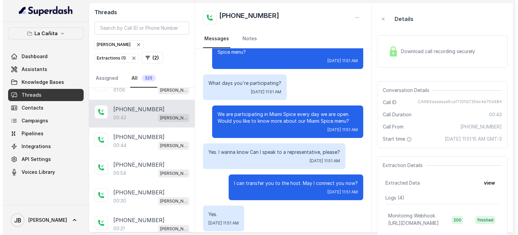
scroll to position [101, 0]
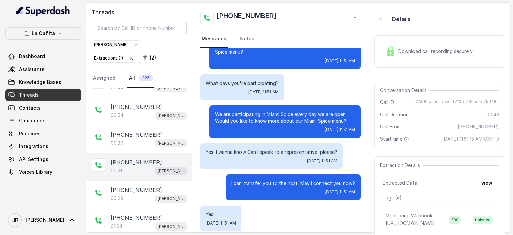
click at [153, 153] on div "[PHONE_NUMBER]:21 [PERSON_NAME]" at bounding box center [139, 167] width 106 height 28
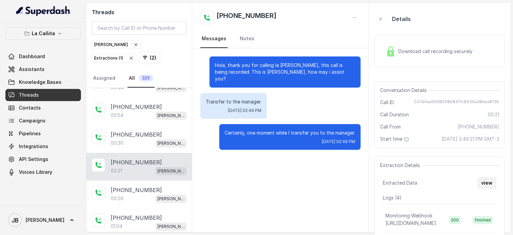
click at [494, 178] on button "view" at bounding box center [487, 183] width 19 height 12
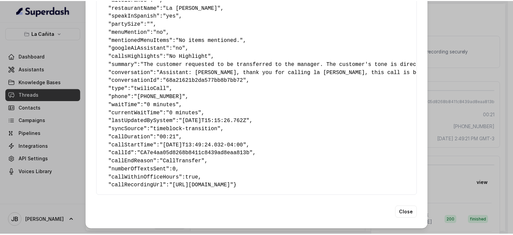
scroll to position [123, 0]
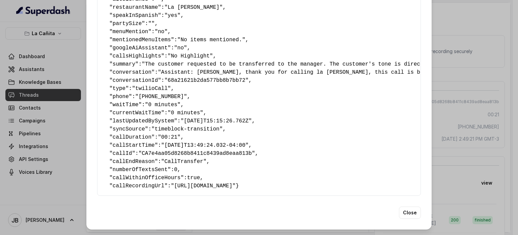
click at [421, 114] on div "Extracted Data { " textSent? ": "no" , " reasonForSendingText ": "" , " humanTr…" at bounding box center [259, 60] width 346 height 340
click at [456, 91] on div "Extracted Data { " textSent? ": "no" , " reasonForSendingText ": "" , " humanTr…" at bounding box center [259, 117] width 518 height 235
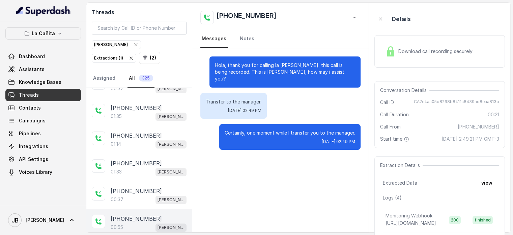
scroll to position [641, 0]
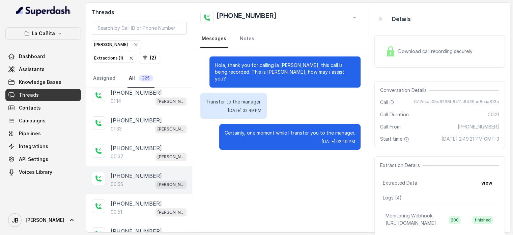
click at [126, 180] on div "00:55 [PERSON_NAME]" at bounding box center [149, 184] width 76 height 9
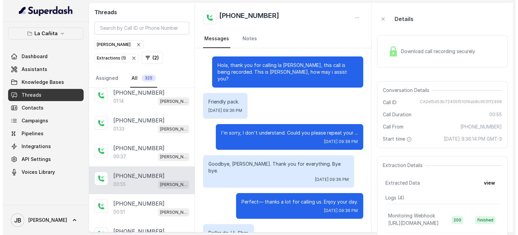
scroll to position [249, 0]
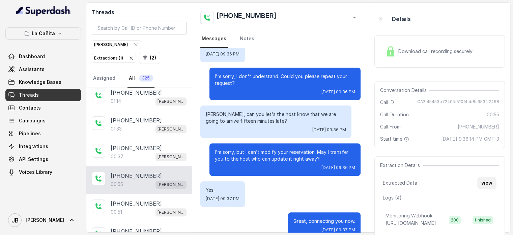
click at [487, 188] on button "view" at bounding box center [487, 183] width 19 height 12
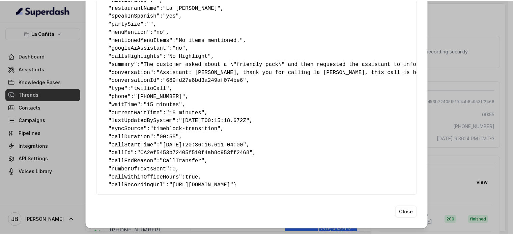
scroll to position [123, 0]
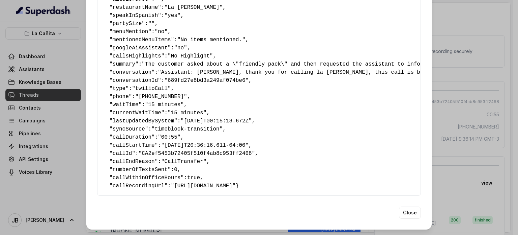
click at [458, 111] on div "Extracted Data { " textSent? ": "no" , " reasonForSendingText ": "" , " humanTr…" at bounding box center [259, 117] width 518 height 235
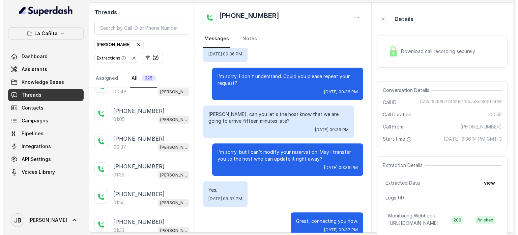
scroll to position [540, 0]
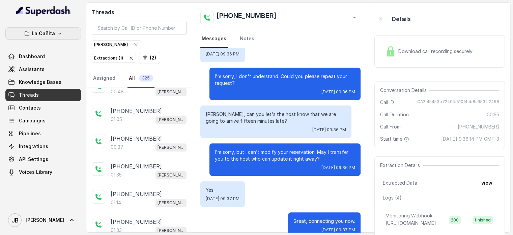
click at [42, 33] on p "La Cañita" at bounding box center [43, 33] width 23 height 8
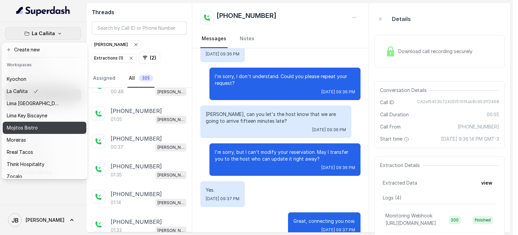
scroll to position [43, 0]
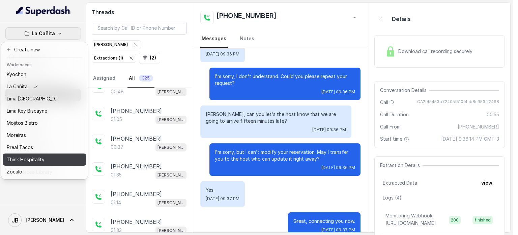
click at [26, 156] on p "Think Hospitality" at bounding box center [26, 159] width 38 height 8
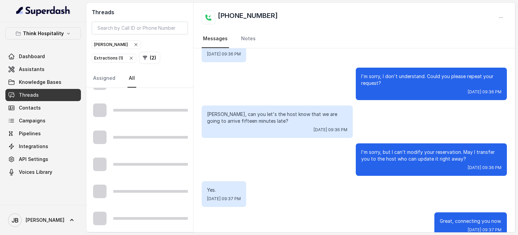
scroll to position [395, 0]
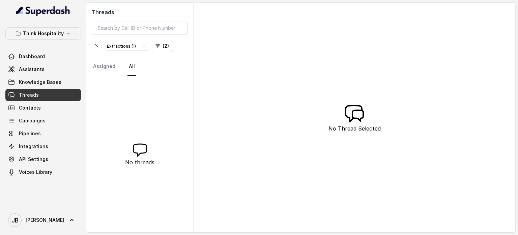
click at [115, 44] on div "Extractions ( 1 )" at bounding box center [127, 46] width 40 height 7
click at [107, 47] on button "( 1 )" at bounding box center [115, 46] width 20 height 12
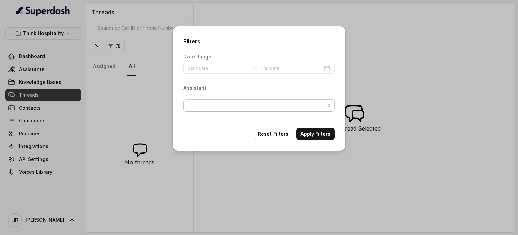
click at [188, 107] on span "button" at bounding box center [259, 105] width 151 height 12
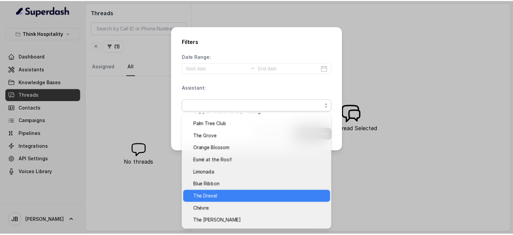
scroll to position [31, 0]
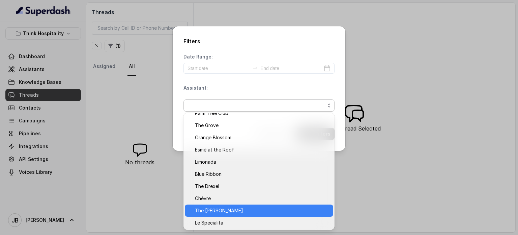
click at [226, 212] on span "The [PERSON_NAME]" at bounding box center [262, 210] width 134 height 8
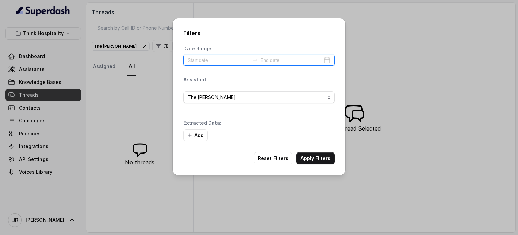
click at [239, 61] on input at bounding box center [219, 59] width 62 height 7
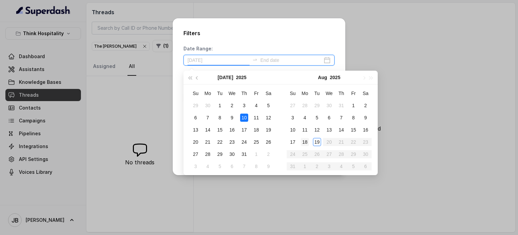
type input "[DATE]"
click at [315, 144] on div "19" at bounding box center [317, 141] width 8 height 8
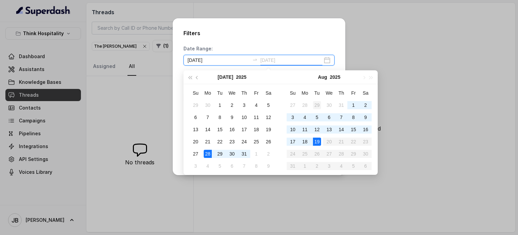
type input "[DATE]"
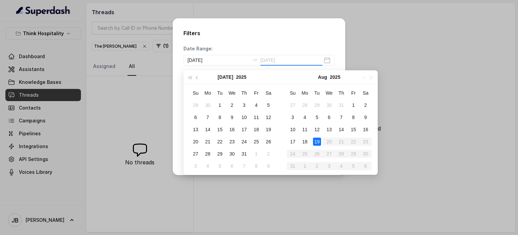
click at [316, 141] on div "19" at bounding box center [317, 141] width 8 height 8
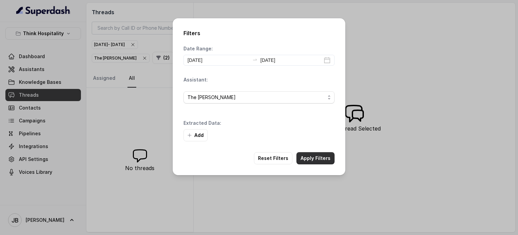
click at [314, 157] on button "Apply Filters" at bounding box center [316, 158] width 38 height 12
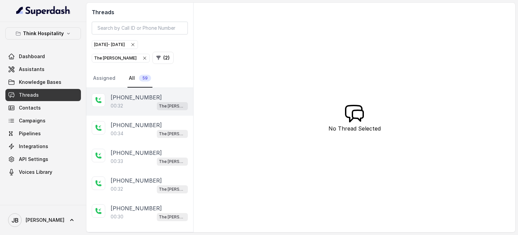
click at [136, 109] on div "[PHONE_NUMBER]:32 The [PERSON_NAME]" at bounding box center [139, 102] width 107 height 28
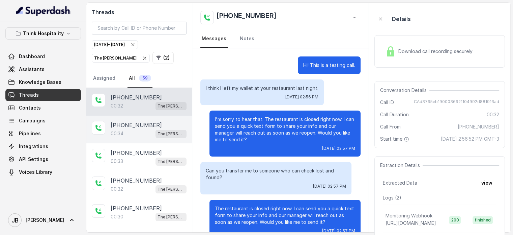
scroll to position [15, 0]
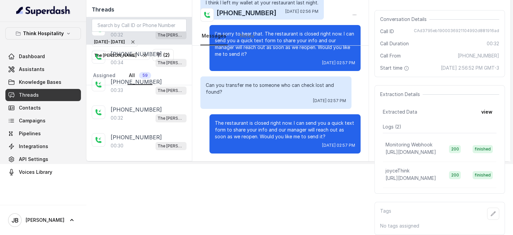
drag, startPoint x: 481, startPoint y: 113, endPoint x: 484, endPoint y: 106, distance: 7.4
click at [482, 111] on div "Extraction Details Extracted Data view Logs ( 2 ) Monitoring Webhook [URL][DOMA…" at bounding box center [440, 139] width 131 height 108
click at [484, 106] on button "view" at bounding box center [487, 112] width 19 height 12
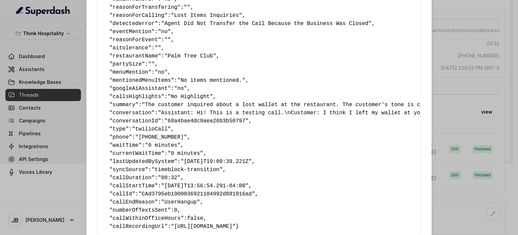
scroll to position [115, 0]
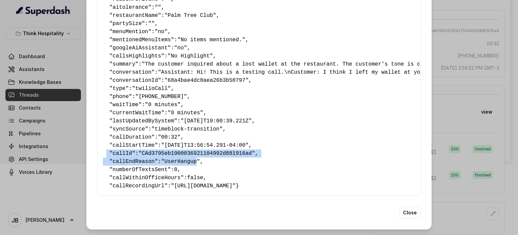
drag, startPoint x: 188, startPoint y: 151, endPoint x: 132, endPoint y: 152, distance: 55.7
click at [108, 147] on pre "{ " textSent ": "no" , " reasonForSendingText ": "" , " humanTransfer ": "no" ,…" at bounding box center [259, 59] width 313 height 259
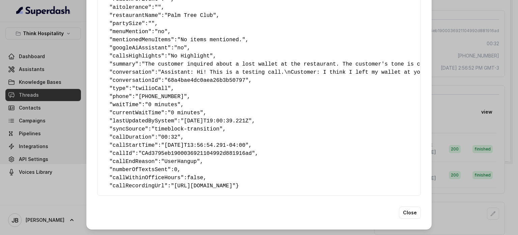
click at [199, 151] on pre "{ " textSent ": "no" , " reasonForSendingText ": "" , " humanTransfer ": "no" ,…" at bounding box center [259, 59] width 313 height 259
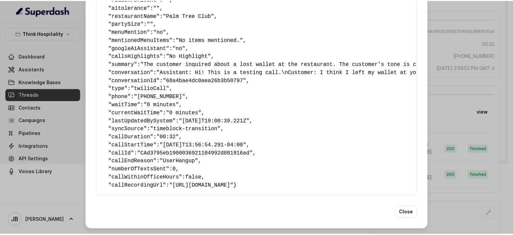
scroll to position [115, 0]
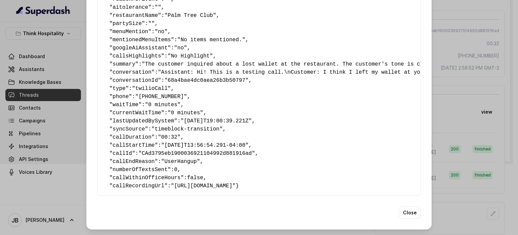
drag, startPoint x: 445, startPoint y: 94, endPoint x: 427, endPoint y: 101, distance: 19.8
click at [446, 93] on div "Extracted Data { " textSent ": "no" , " reasonForSendingText ": "" , " humanTra…" at bounding box center [259, 117] width 518 height 235
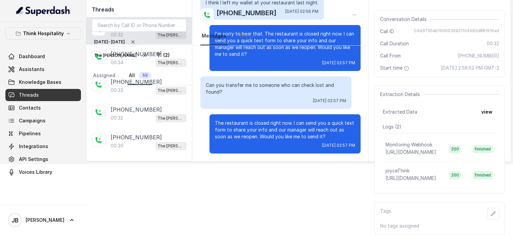
scroll to position [0, 0]
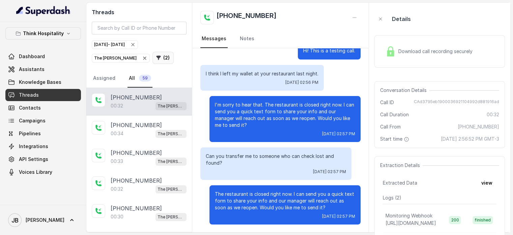
click at [117, 52] on div "[DATE] - [DATE] The [PERSON_NAME] ( 2 )" at bounding box center [139, 52] width 95 height 24
click at [112, 43] on div "[DATE] - [DATE]" at bounding box center [115, 44] width 42 height 7
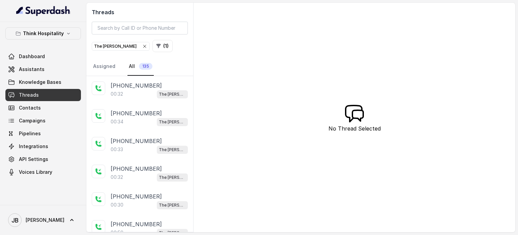
click at [122, 34] on div "Threads The [PERSON_NAME] ( 1 ) Assigned All 135" at bounding box center [139, 39] width 107 height 73
click at [144, 54] on div "Threads The [PERSON_NAME] ( 1 ) Assigned All 135" at bounding box center [139, 39] width 107 height 73
click at [153, 47] on button "( 1 )" at bounding box center [163, 46] width 20 height 12
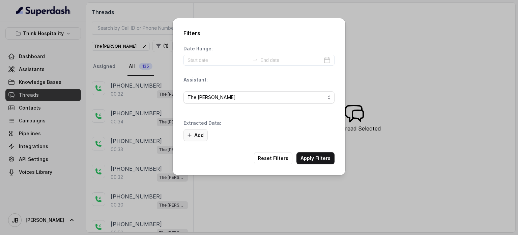
click at [188, 129] on button "Add" at bounding box center [196, 135] width 24 height 12
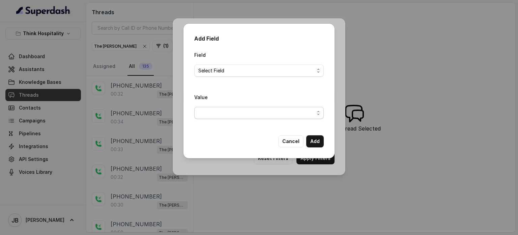
click at [225, 117] on span "button" at bounding box center [259, 113] width 130 height 12
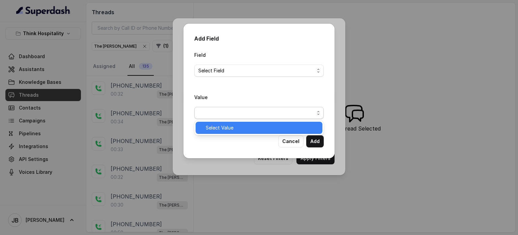
drag, startPoint x: 223, startPoint y: 127, endPoint x: 219, endPoint y: 93, distance: 34.7
click at [223, 127] on span "Select Value" at bounding box center [262, 128] width 113 height 8
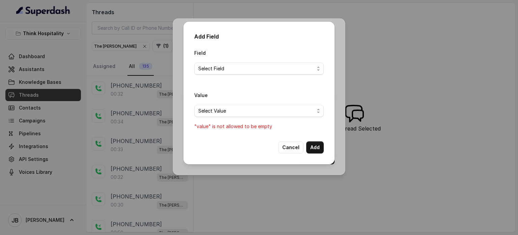
drag, startPoint x: 226, startPoint y: 56, endPoint x: 223, endPoint y: 69, distance: 12.9
click at [225, 57] on div "Field Select Field" at bounding box center [259, 62] width 130 height 26
click at [223, 69] on span "Select Field" at bounding box center [256, 68] width 116 height 8
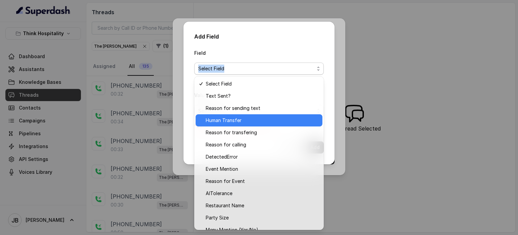
click at [220, 117] on span "Human Transfer" at bounding box center [262, 120] width 113 height 8
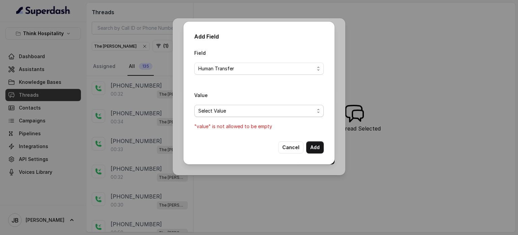
click at [241, 109] on span "Select Value" at bounding box center [256, 111] width 116 height 8
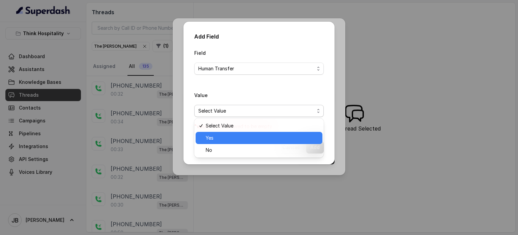
click at [238, 139] on span "Yes" at bounding box center [262, 138] width 113 height 8
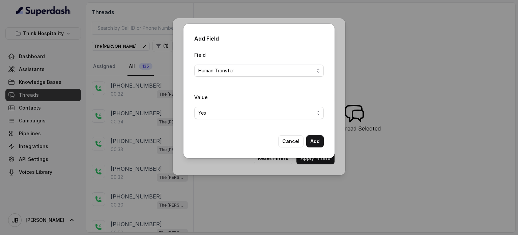
click at [316, 147] on div "Add Field Field Human Transfer Value Yes Cancel Add" at bounding box center [259, 91] width 151 height 134
click at [316, 144] on button "Add" at bounding box center [315, 141] width 18 height 12
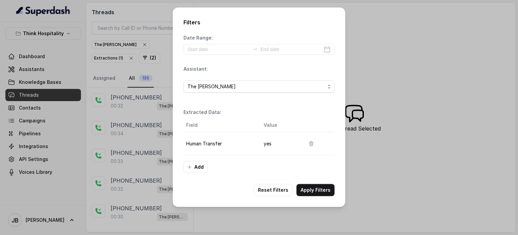
click at [322, 185] on button "Apply Filters" at bounding box center [316, 190] width 38 height 12
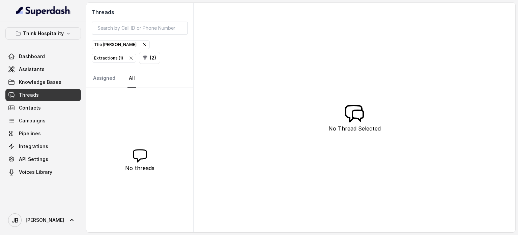
click at [134, 55] on div "Extractions ( 1 )" at bounding box center [114, 58] width 40 height 7
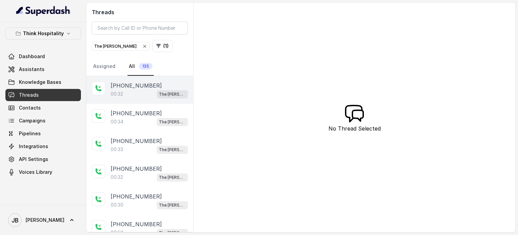
click at [123, 102] on div "[PHONE_NUMBER]:32 The [PERSON_NAME]" at bounding box center [139, 90] width 107 height 28
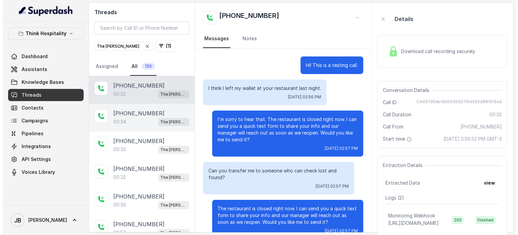
scroll to position [15, 0]
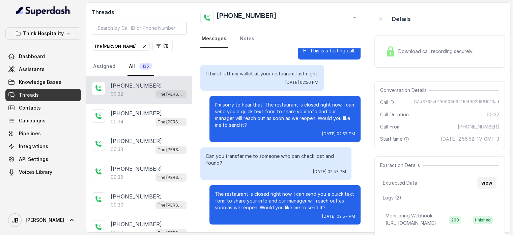
click at [489, 189] on button "view" at bounding box center [487, 183] width 19 height 12
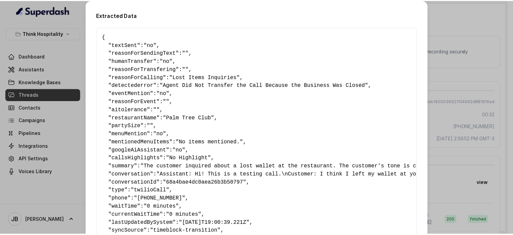
scroll to position [115, 0]
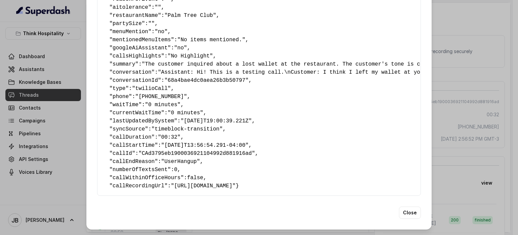
click at [422, 96] on div "Extracted Data { " textSent ": "no" , " reasonForSendingText ": "" , " humanTra…" at bounding box center [259, 63] width 346 height 331
click at [429, 97] on div "Extracted Data { " textSent ": "no" , " reasonForSendingText ": "" , " humanTra…" at bounding box center [259, 117] width 518 height 235
drag, startPoint x: 436, startPoint y: 97, endPoint x: 415, endPoint y: 105, distance: 22.2
click at [439, 98] on div "Extracted Data { " textSent ": "no" , " reasonForSendingText ": "" , " humanTra…" at bounding box center [259, 117] width 518 height 235
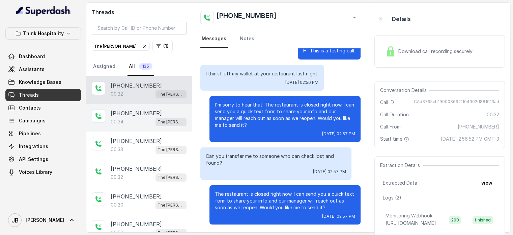
drag, startPoint x: 137, startPoint y: 132, endPoint x: 134, endPoint y: 124, distance: 8.8
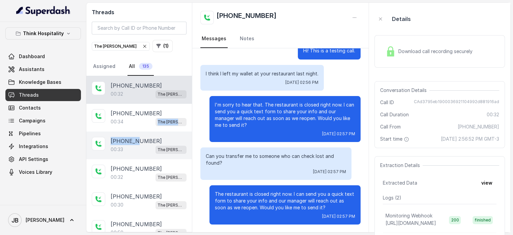
drag, startPoint x: 134, startPoint y: 124, endPoint x: 155, endPoint y: 130, distance: 21.7
click at [134, 124] on div "00:34 The [PERSON_NAME]" at bounding box center [149, 121] width 76 height 9
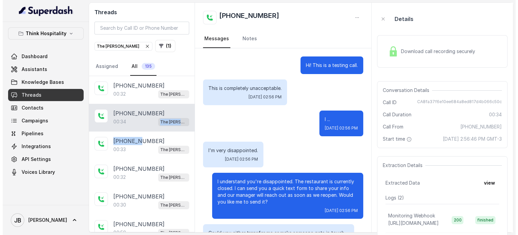
scroll to position [77, 0]
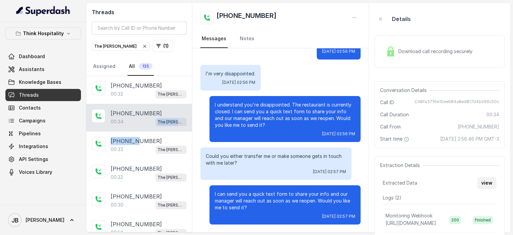
click at [489, 188] on button "view" at bounding box center [487, 183] width 19 height 12
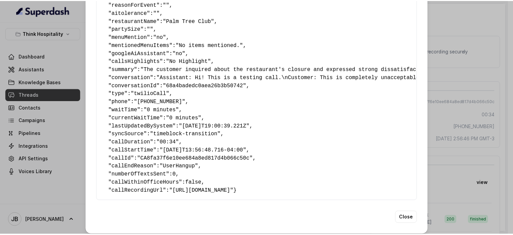
scroll to position [115, 0]
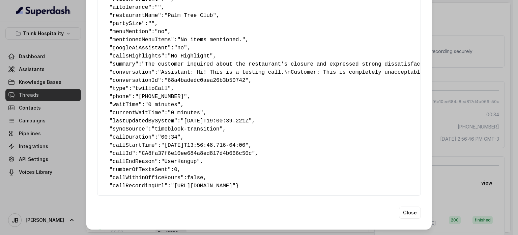
click at [489, 110] on div "Extracted Data { " textSent ": "no" , " reasonForSendingText ": "" , " humanTra…" at bounding box center [259, 117] width 518 height 235
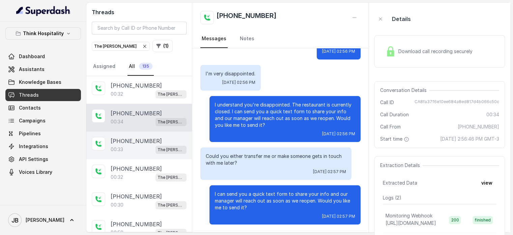
click at [141, 145] on div "00:33 The [PERSON_NAME]" at bounding box center [149, 149] width 76 height 9
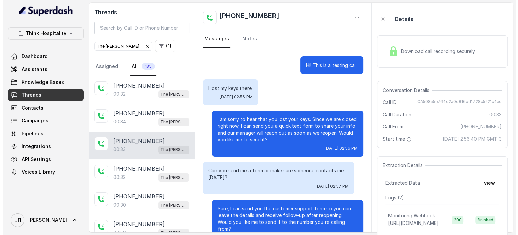
scroll to position [15, 0]
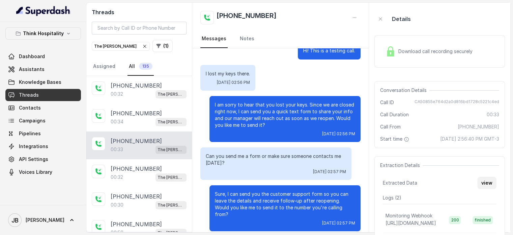
click at [493, 186] on button "view" at bounding box center [487, 183] width 19 height 12
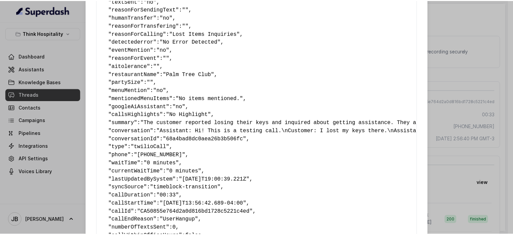
scroll to position [115, 0]
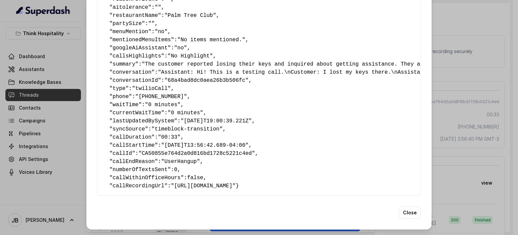
click at [454, 94] on div "Extracted Data { " textSent ": "no" , " reasonForSendingText ": "" , " humanTra…" at bounding box center [259, 117] width 518 height 235
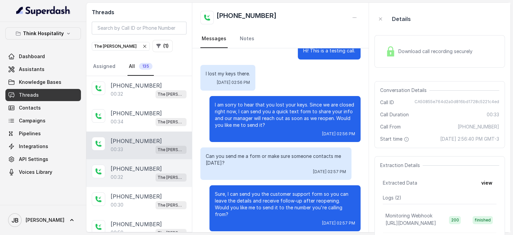
click at [118, 168] on p "[PHONE_NUMBER]" at bounding box center [136, 168] width 51 height 8
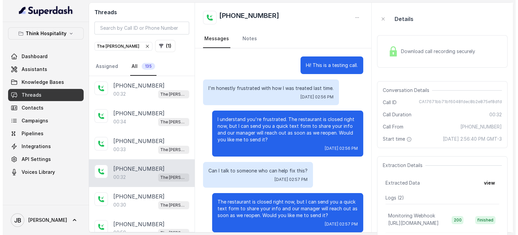
scroll to position [8, 0]
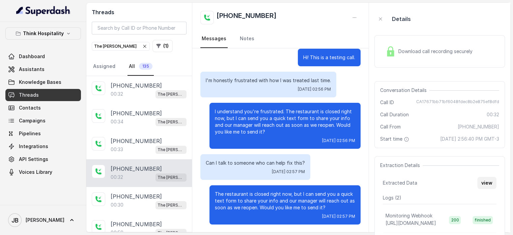
click at [485, 187] on button "view" at bounding box center [487, 183] width 19 height 12
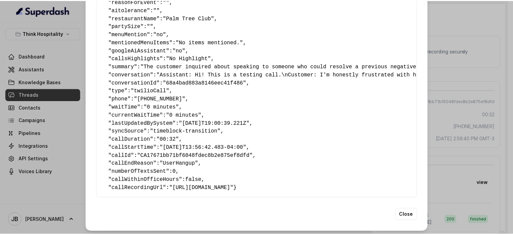
scroll to position [115, 0]
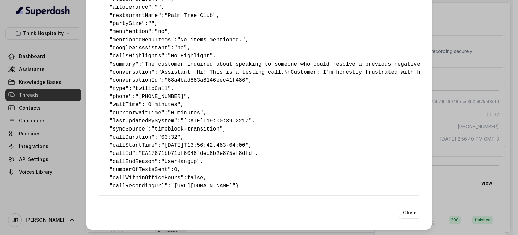
click at [448, 139] on div "Extracted Data { " textSent ": "no" , " reasonForSendingText ": "" , " humanTra…" at bounding box center [259, 117] width 518 height 235
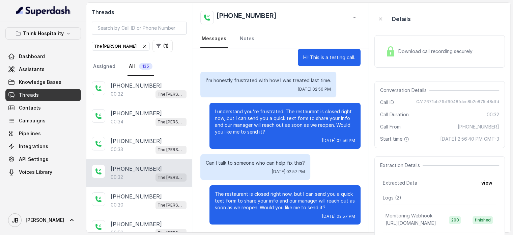
scroll to position [67, 0]
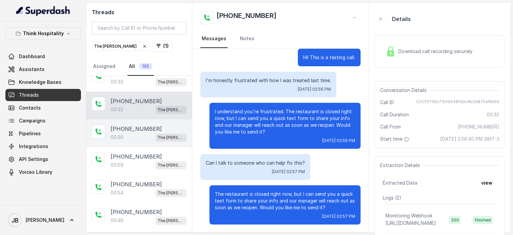
click at [127, 122] on div "[PHONE_NUMBER]:30 The [PERSON_NAME]" at bounding box center [139, 133] width 106 height 28
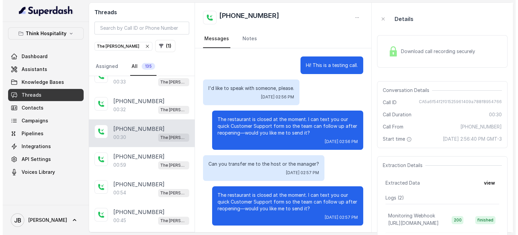
scroll to position [1, 0]
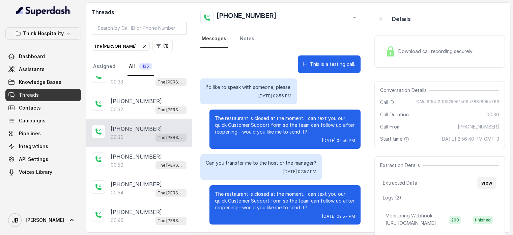
click at [484, 189] on button "view" at bounding box center [487, 183] width 19 height 12
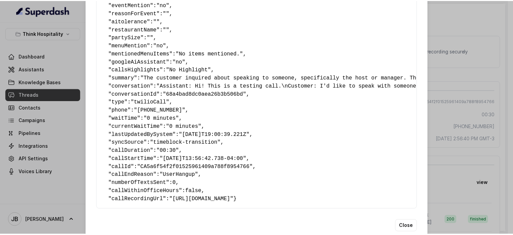
scroll to position [115, 0]
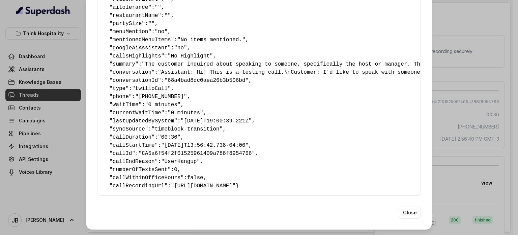
drag, startPoint x: 490, startPoint y: 117, endPoint x: 486, endPoint y: 118, distance: 3.8
click at [487, 117] on div "Extracted Data { " textSent ": "no" , " reasonForSendingText ": "" , " humanTra…" at bounding box center [259, 117] width 518 height 235
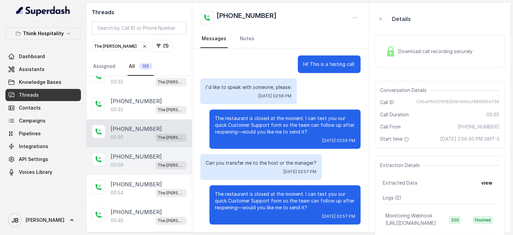
click at [144, 154] on p "[PHONE_NUMBER]" at bounding box center [136, 156] width 51 height 8
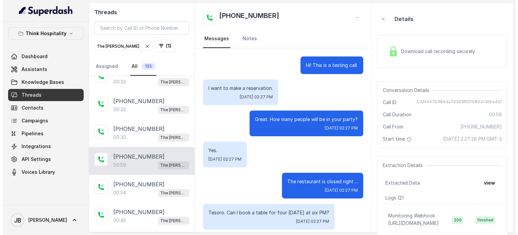
scroll to position [194, 0]
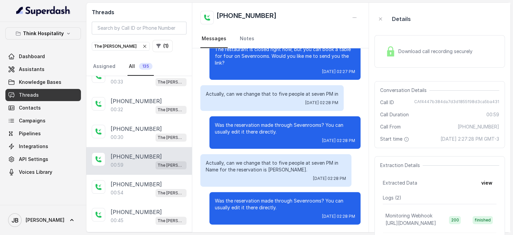
drag, startPoint x: 497, startPoint y: 193, endPoint x: 493, endPoint y: 189, distance: 5.7
click at [496, 193] on div "Extraction Details Extracted Data view Logs ( 2 ) Monitoring Webhook [URL][DOMA…" at bounding box center [440, 210] width 131 height 108
click at [493, 189] on button "view" at bounding box center [487, 183] width 19 height 12
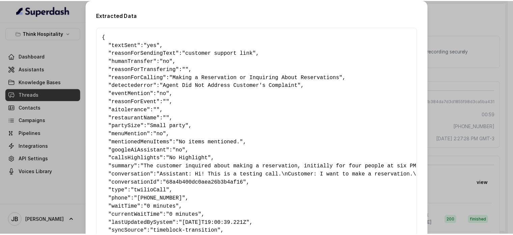
scroll to position [115, 0]
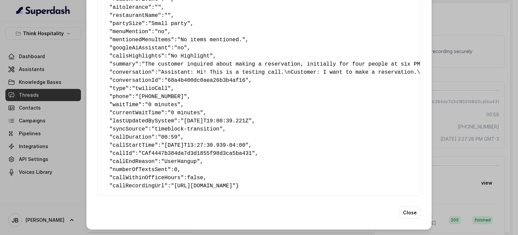
drag, startPoint x: 460, startPoint y: 95, endPoint x: 448, endPoint y: 98, distance: 13.1
click at [460, 94] on div "Extracted Data { " textSent ": "yes" , " reasonForSendingText ": "customer supp…" at bounding box center [259, 117] width 518 height 235
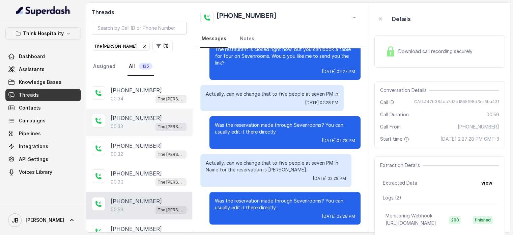
scroll to position [0, 0]
